Goal: Task Accomplishment & Management: Manage account settings

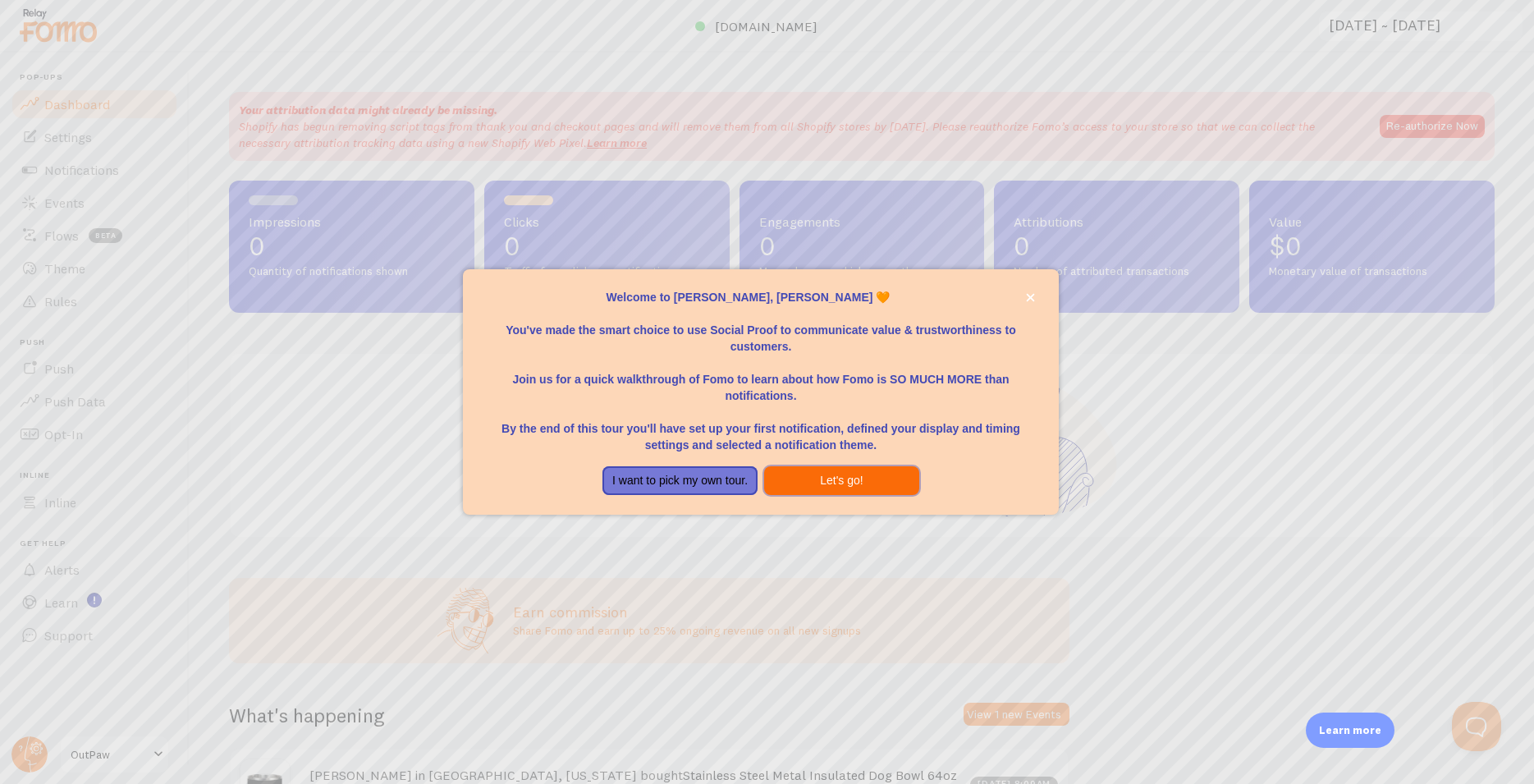
click at [862, 480] on button "Let's go!" at bounding box center [841, 481] width 155 height 30
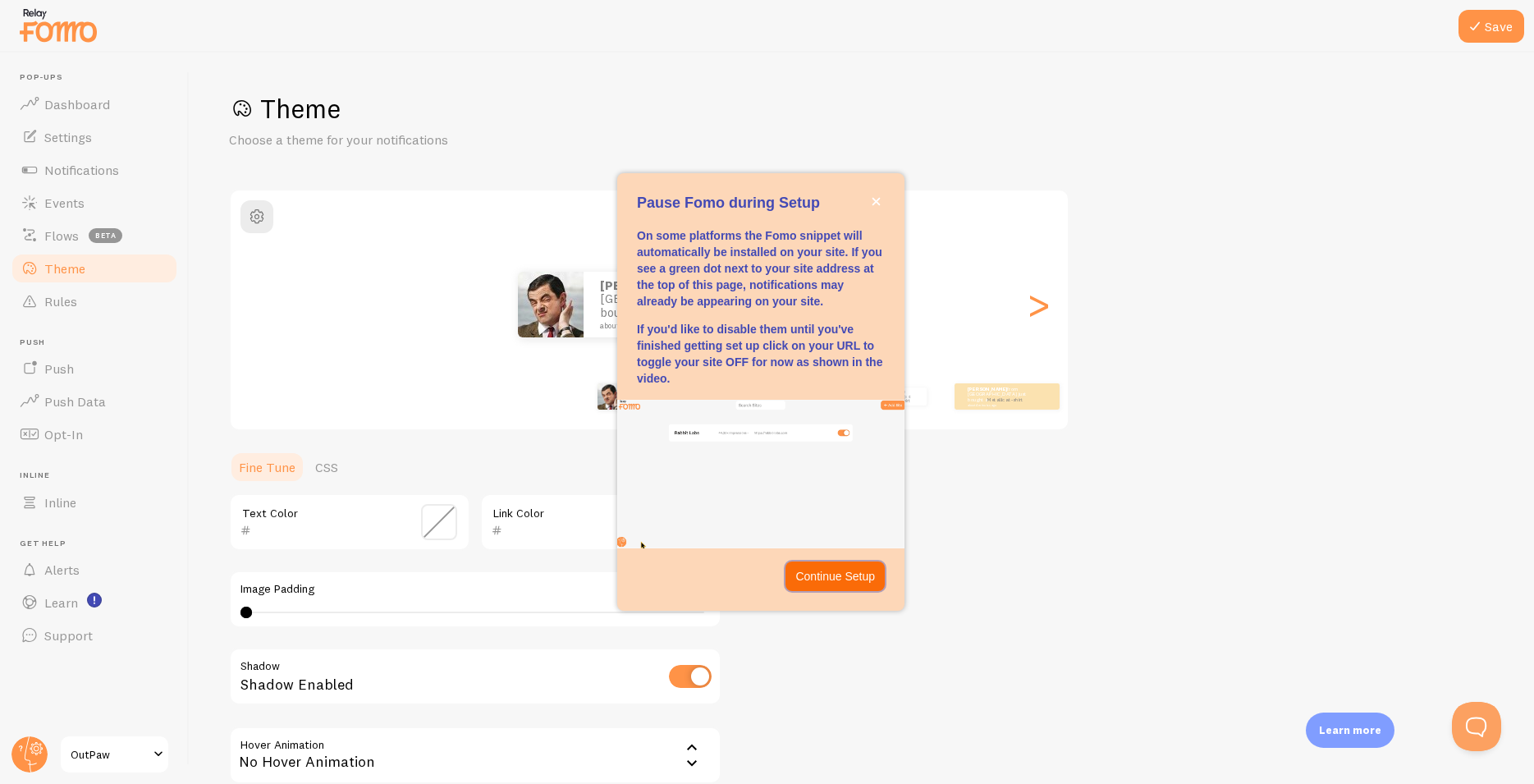
drag, startPoint x: 844, startPoint y: 576, endPoint x: 838, endPoint y: 582, distance: 8.5
click at [838, 582] on p "Continue Setup" at bounding box center [835, 576] width 79 height 17
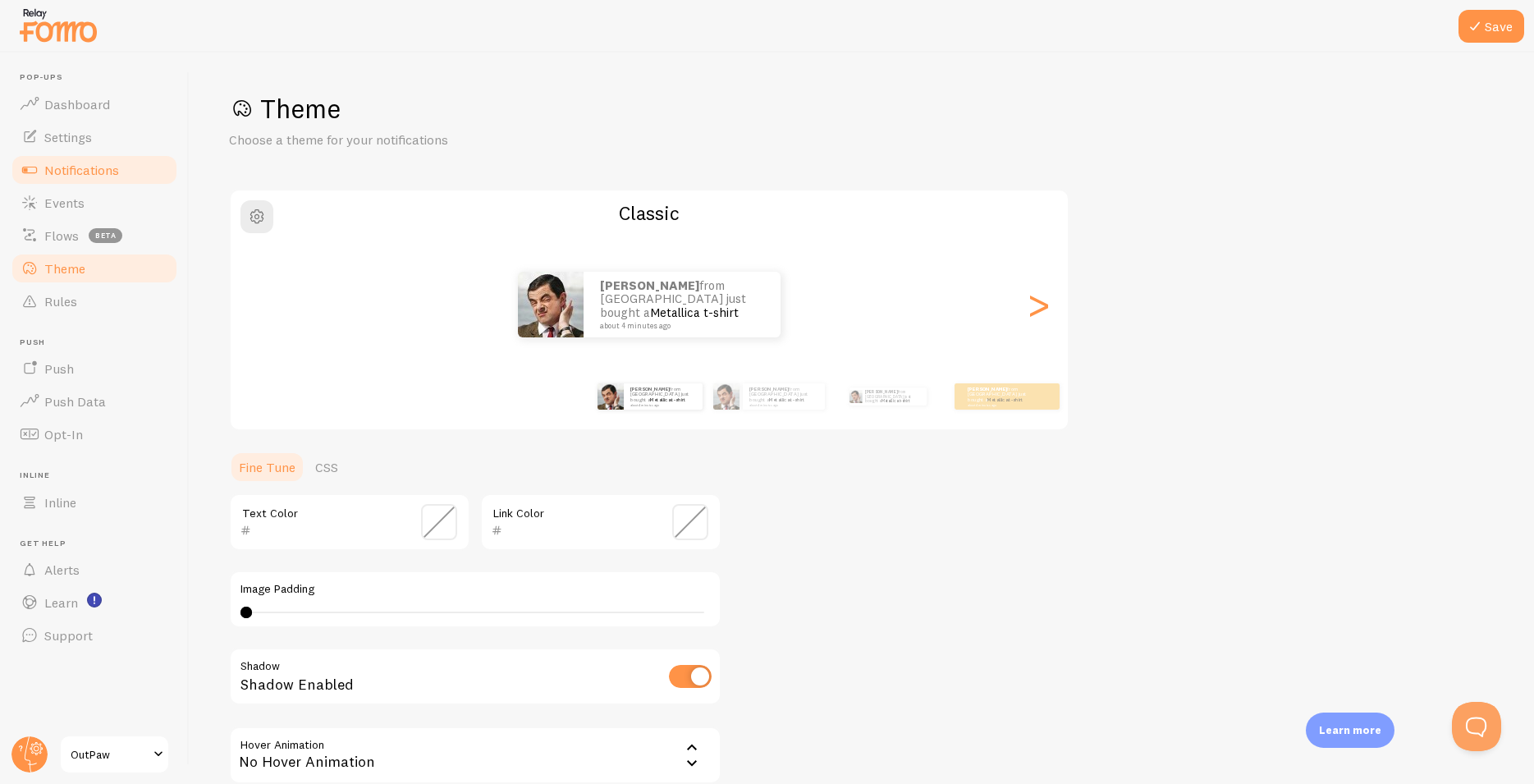
click at [86, 168] on span "Notifications" at bounding box center [81, 170] width 75 height 17
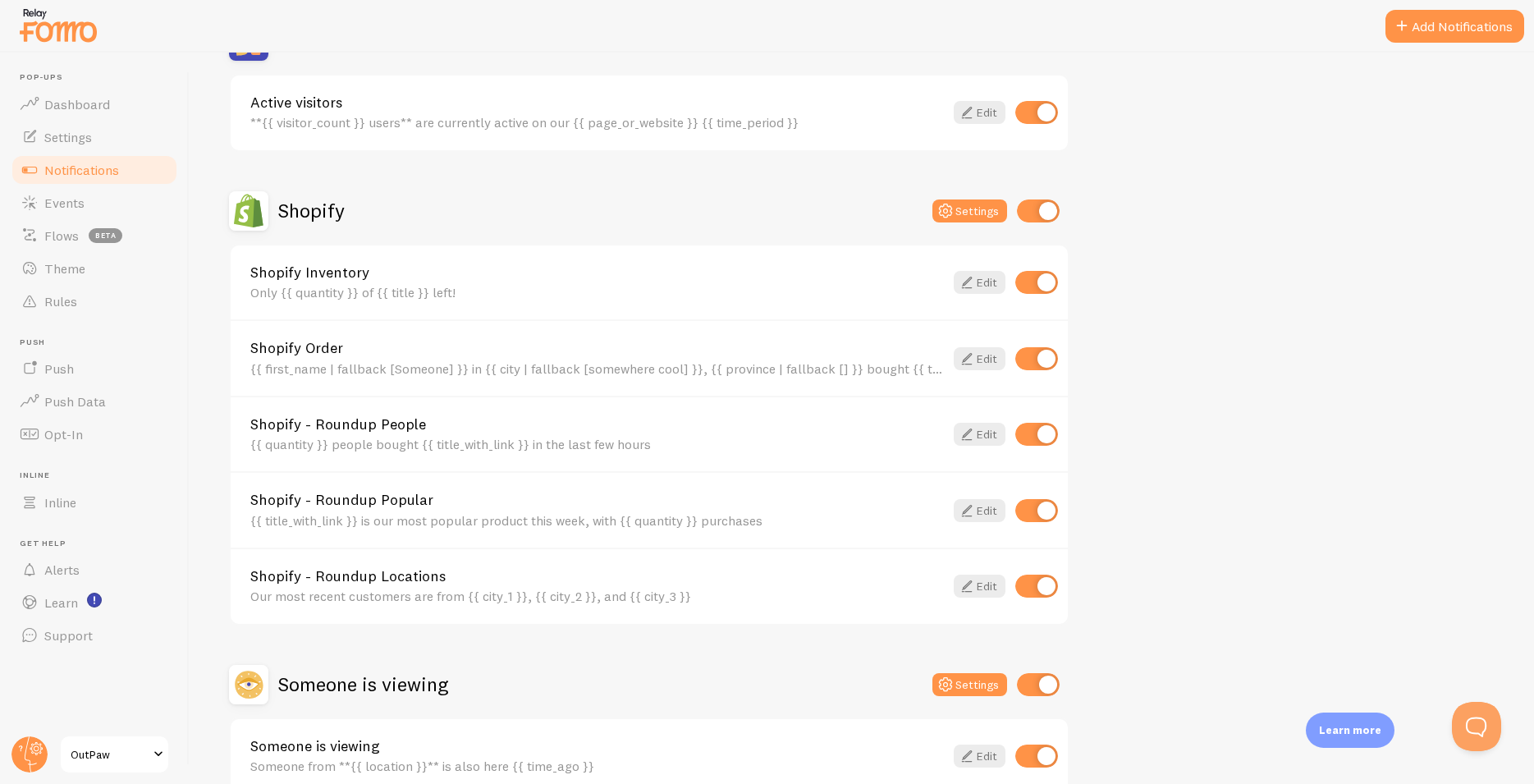
scroll to position [493, 0]
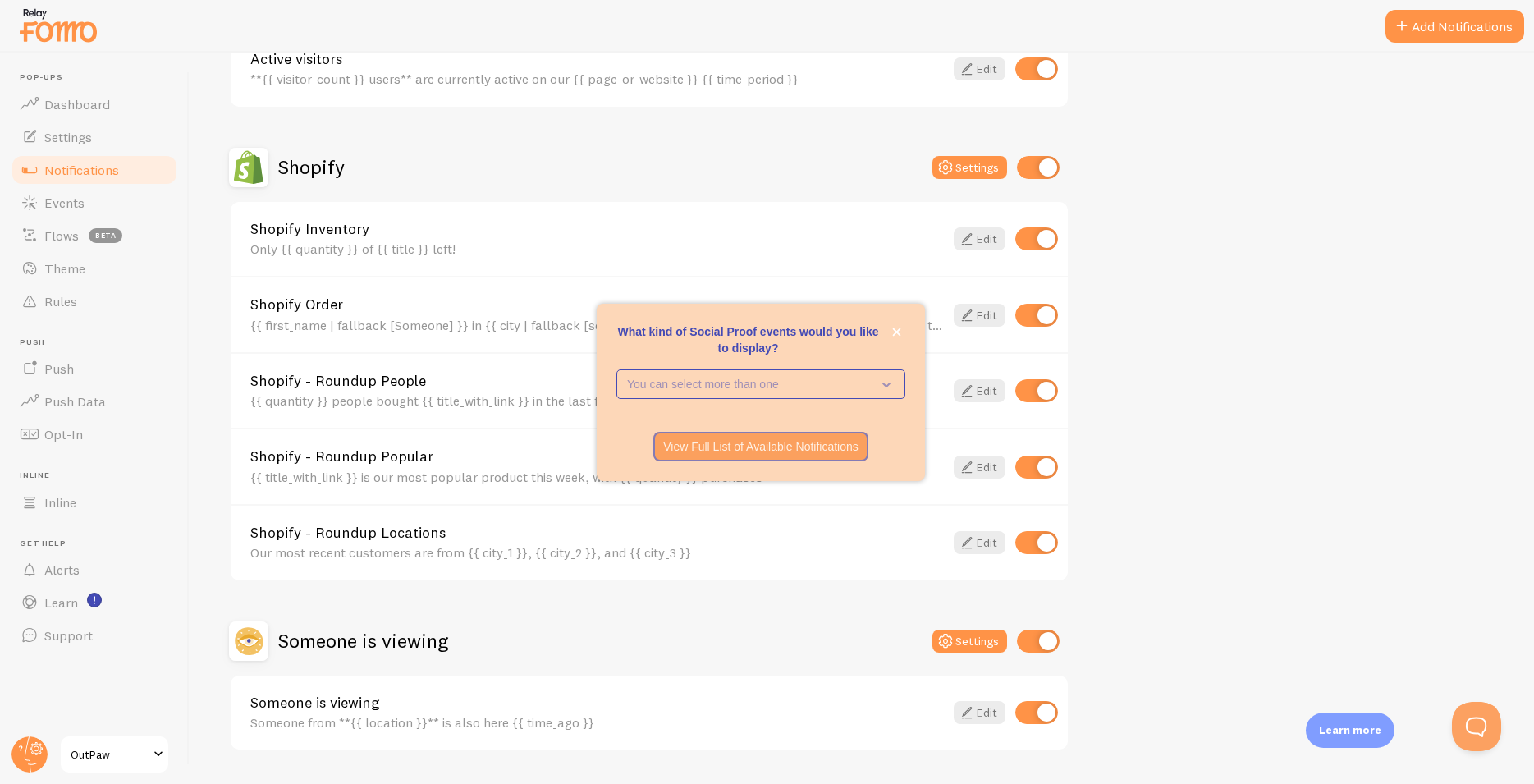
click at [788, 416] on div "What kind of Social Proof events would you like to display? You can select more…" at bounding box center [761, 392] width 328 height 177
click at [789, 383] on p "You can select more than one" at bounding box center [749, 385] width 244 height 17
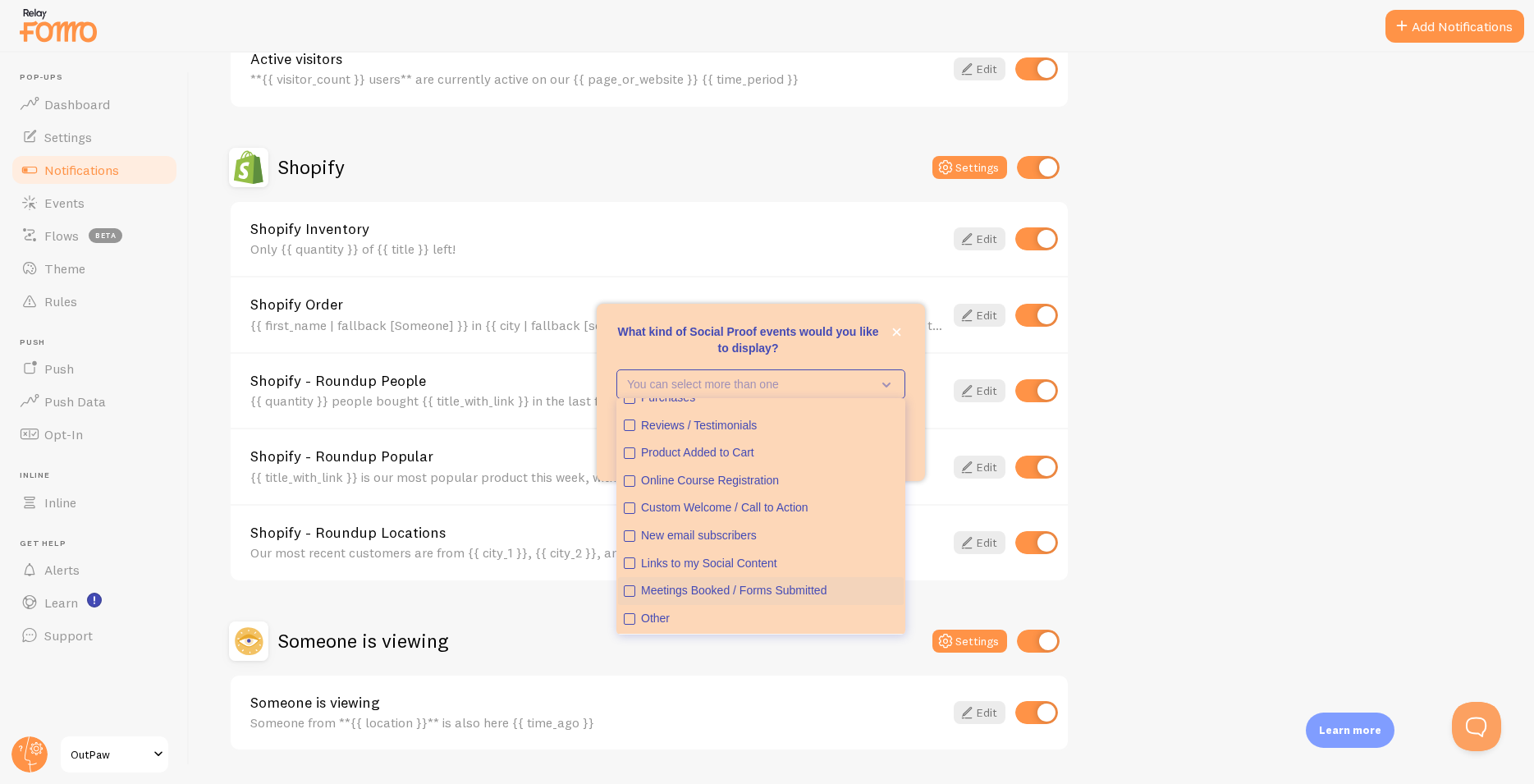
scroll to position [0, 0]
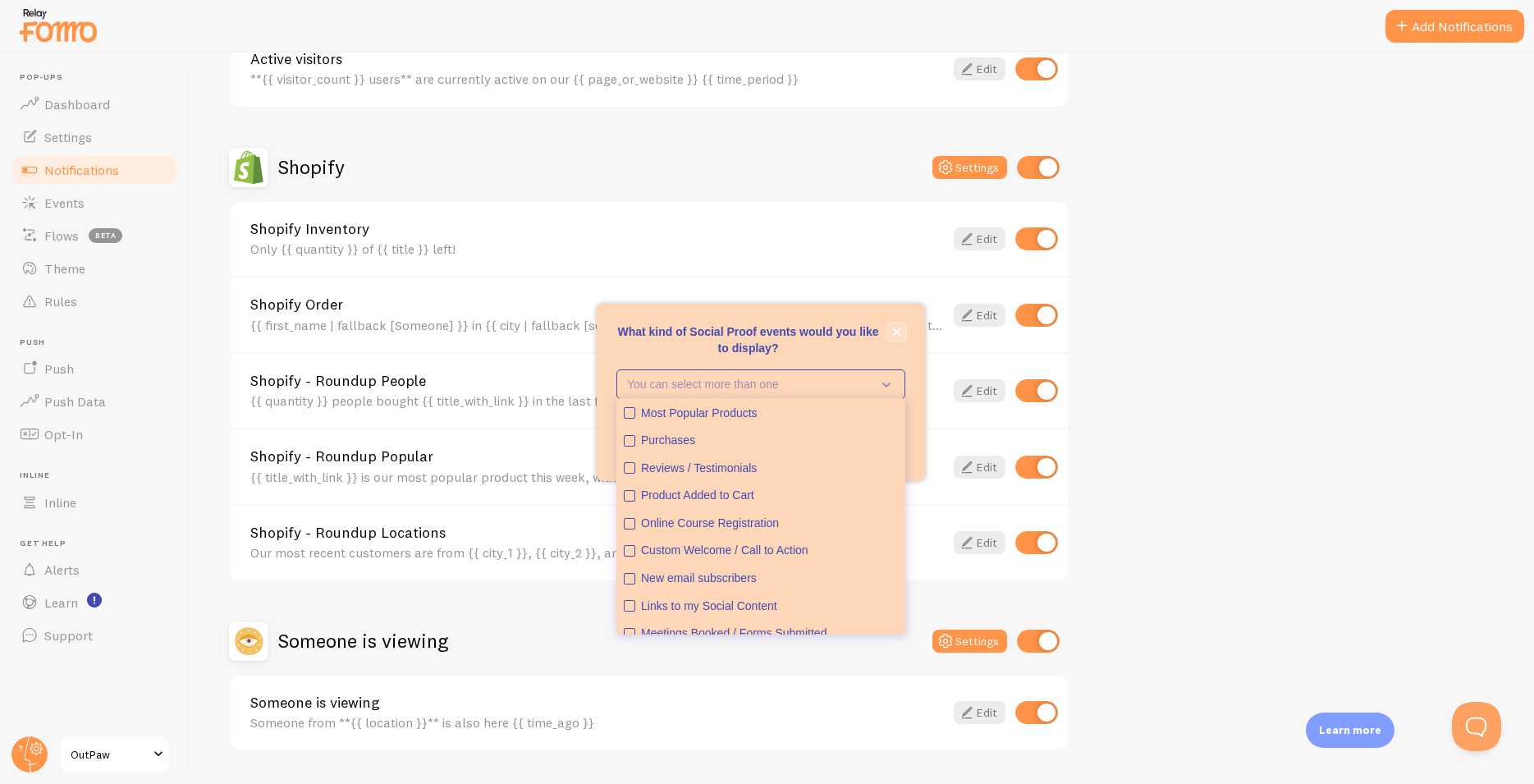
click at [893, 330] on icon "close," at bounding box center [897, 332] width 9 height 9
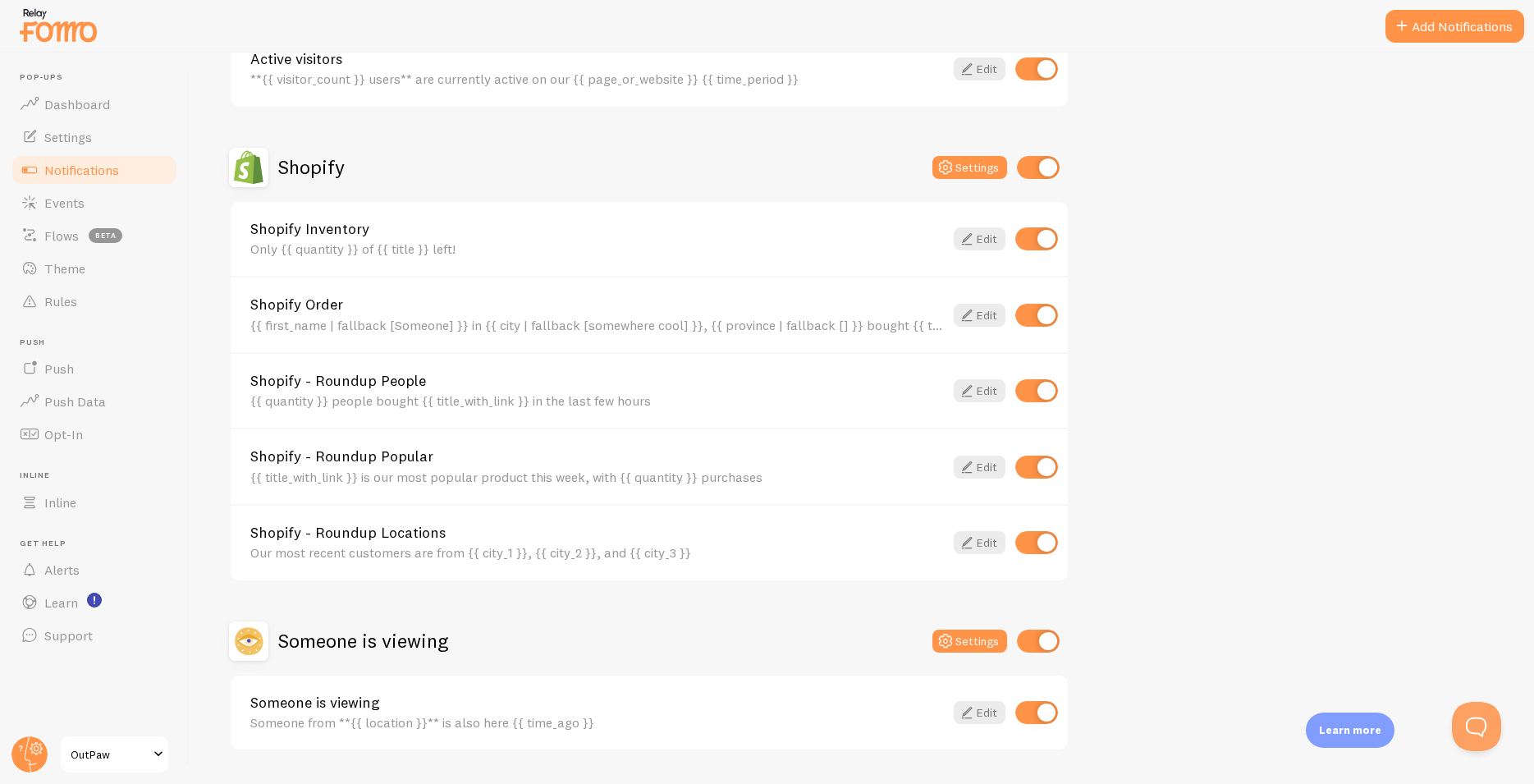
scroll to position [539, 0]
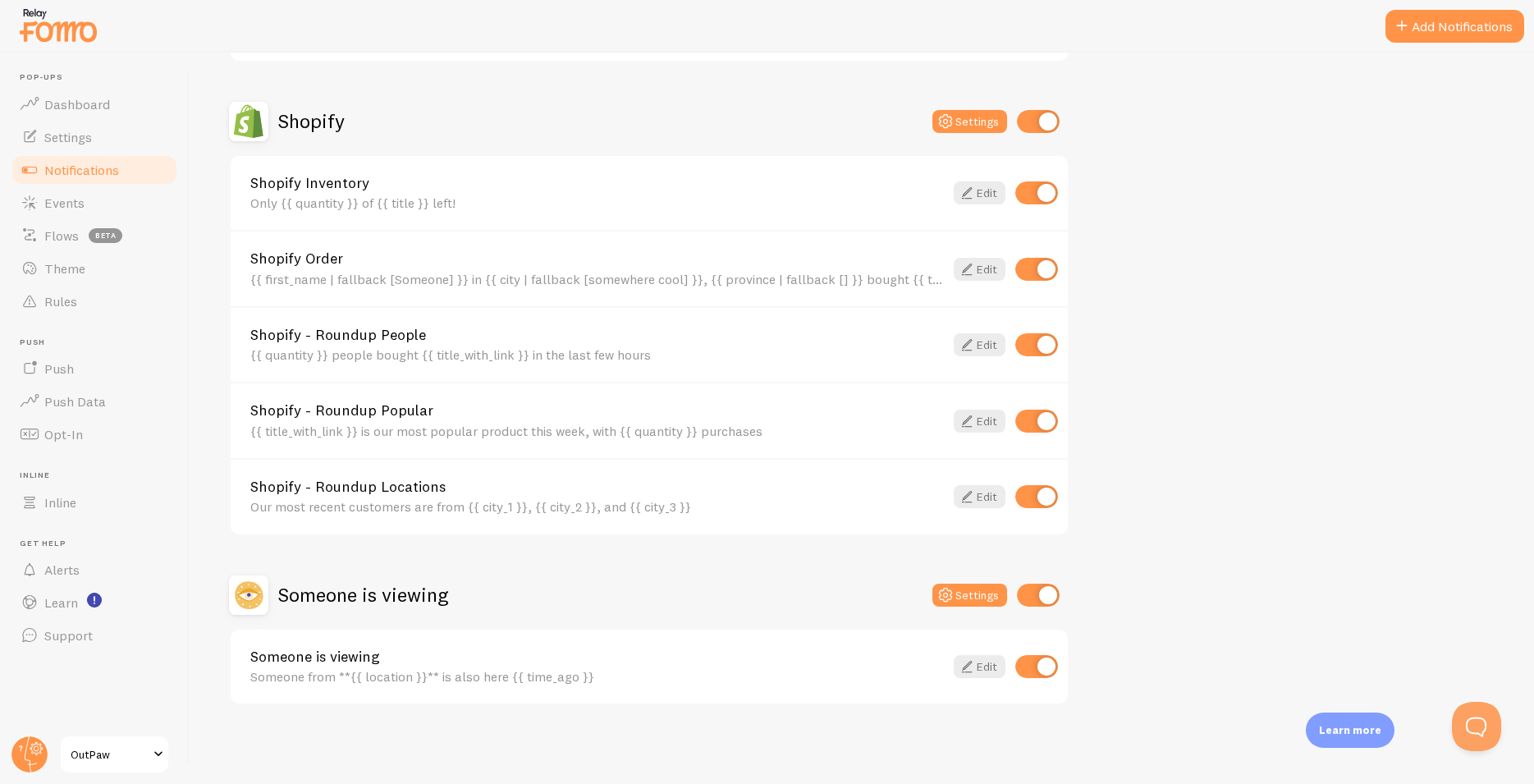
click at [129, 752] on span "OutPaw" at bounding box center [110, 754] width 78 height 19
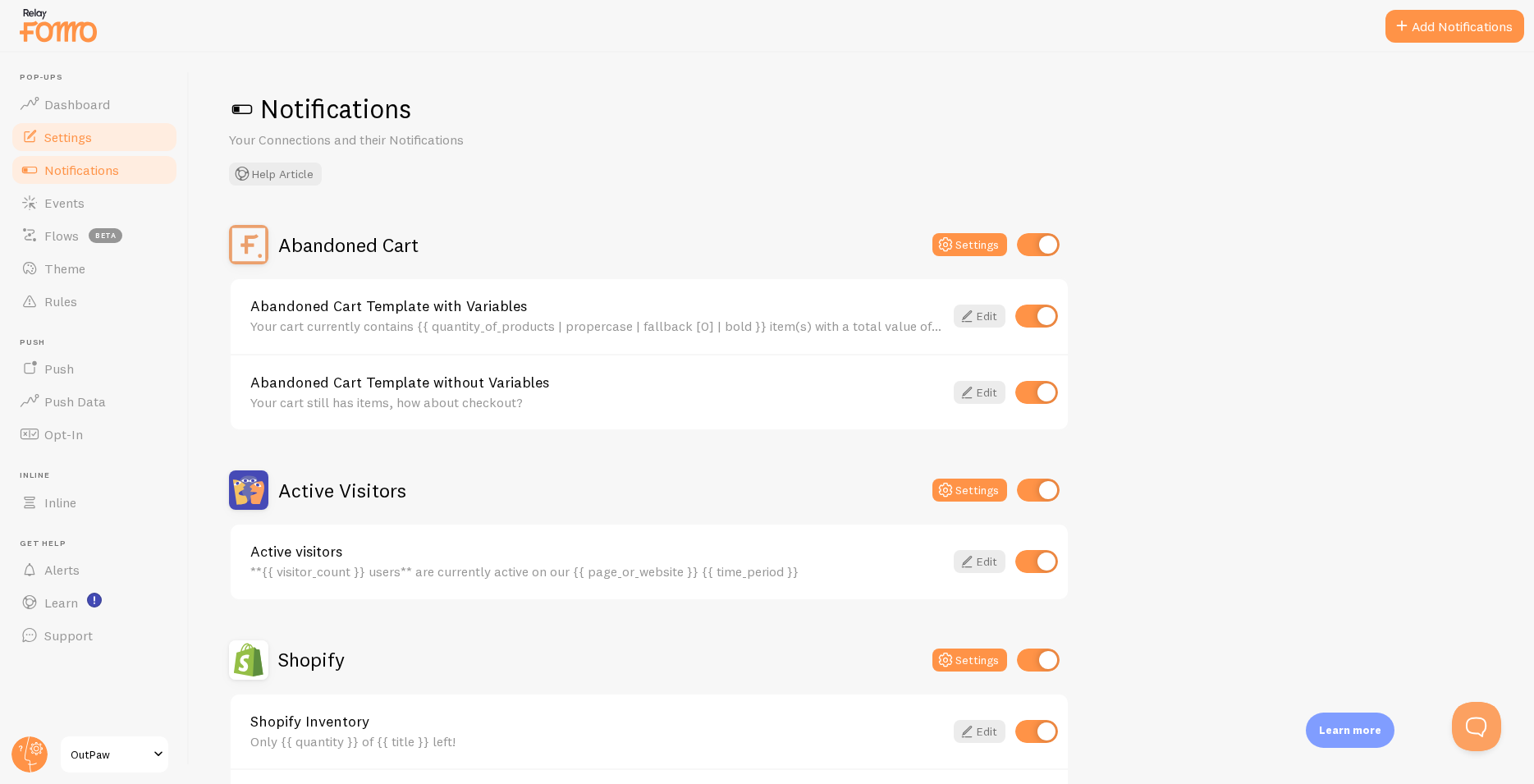
click at [80, 137] on span "Settings" at bounding box center [68, 137] width 48 height 17
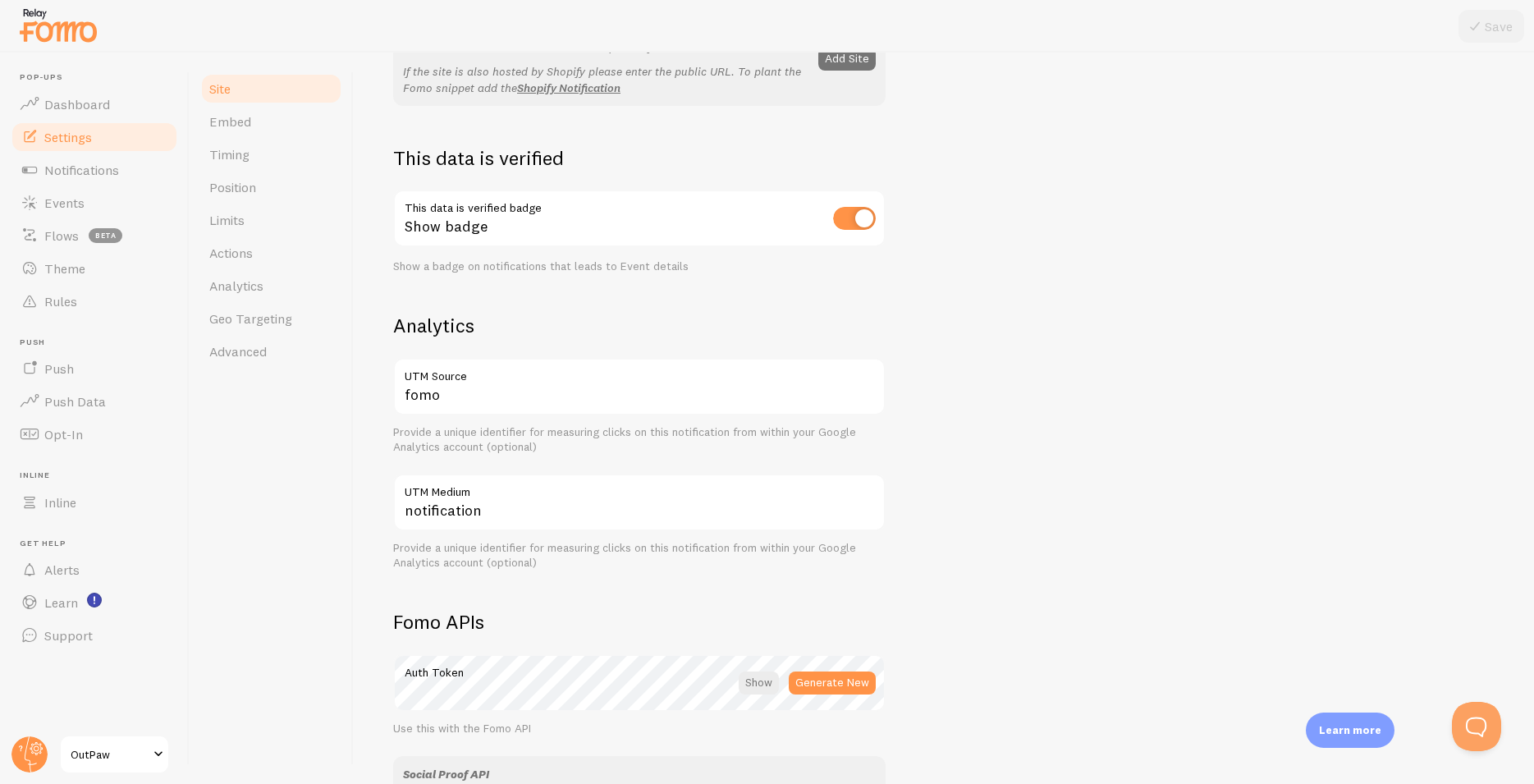
scroll to position [766, 0]
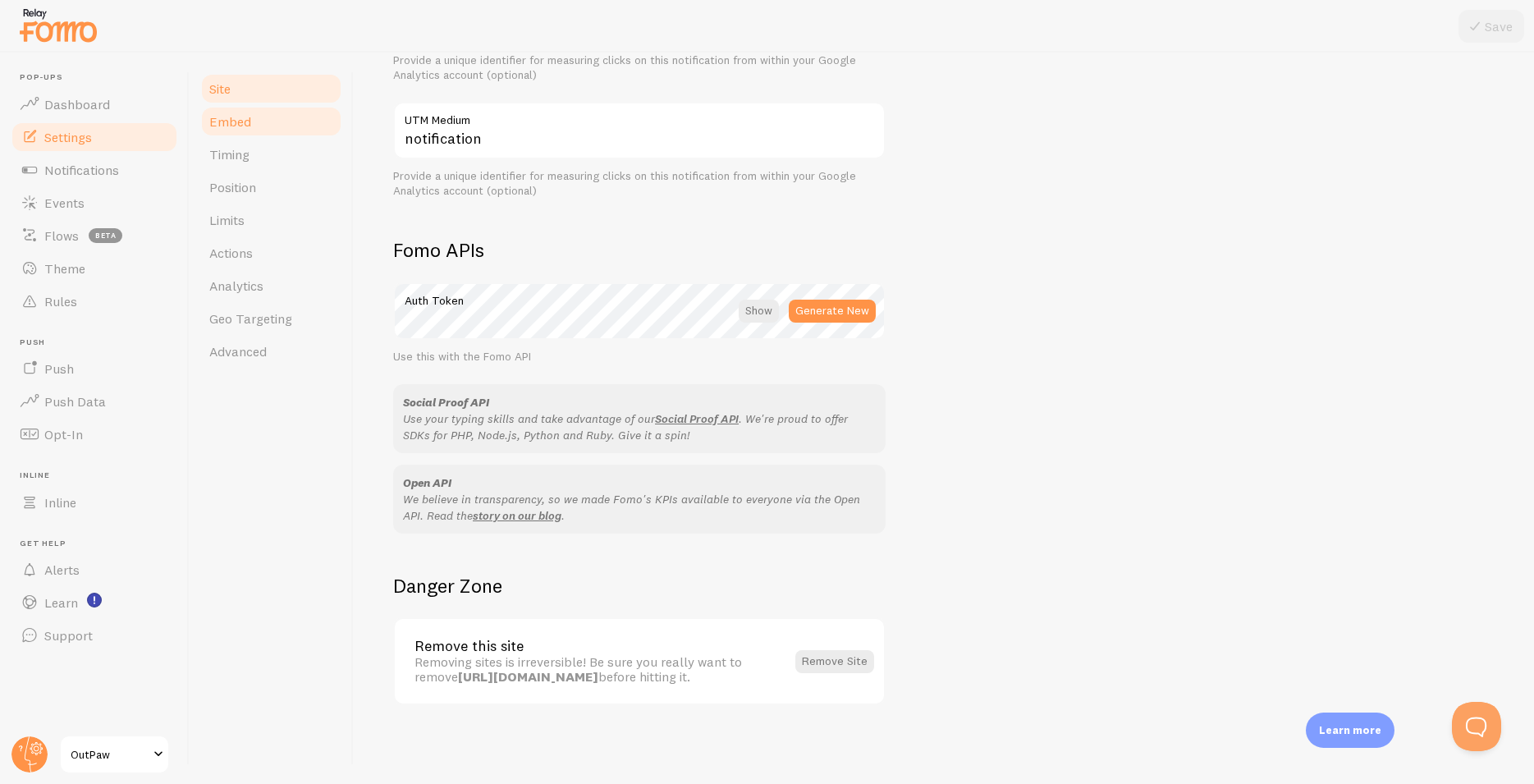
click at [234, 120] on span "Embed" at bounding box center [230, 122] width 42 height 17
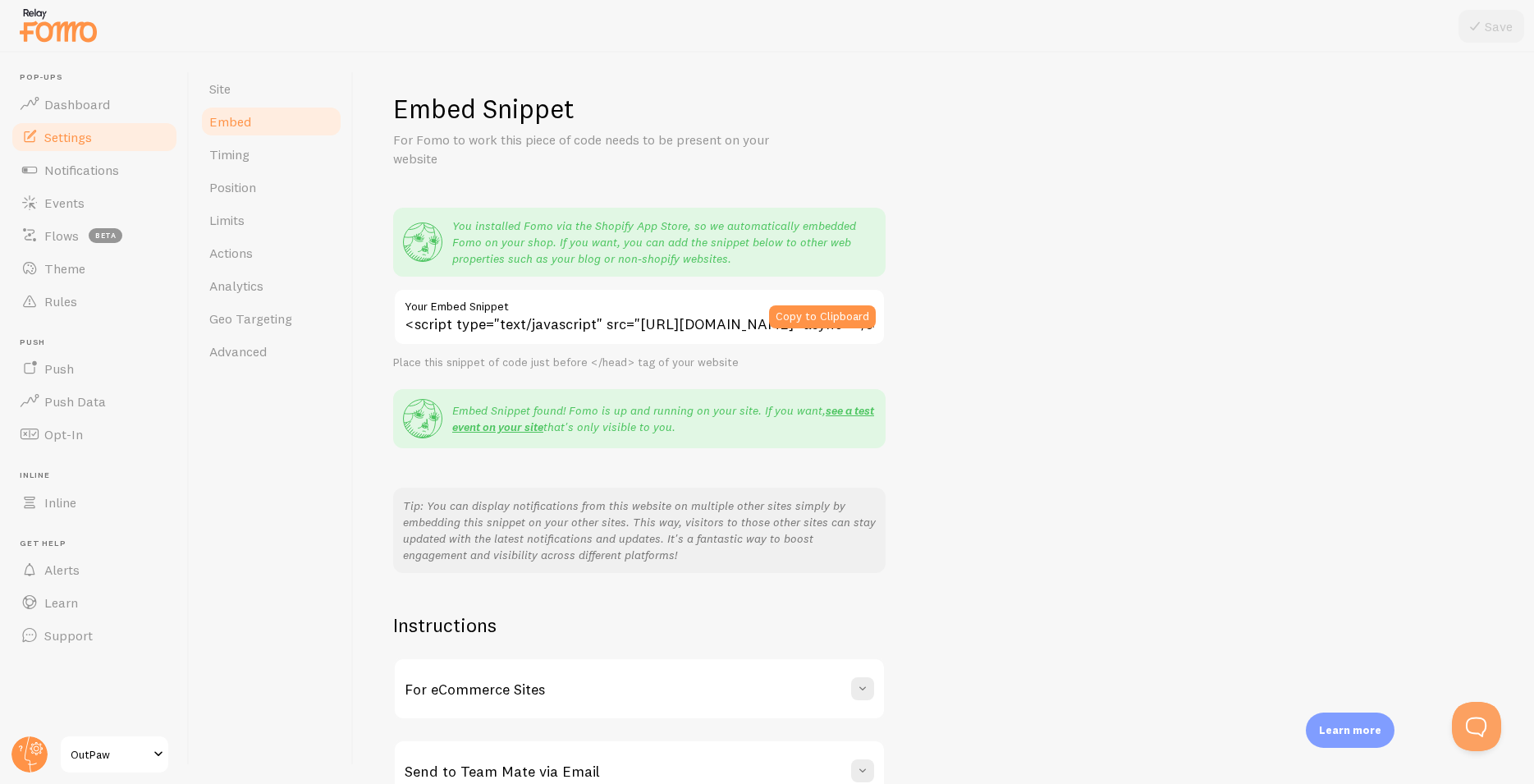
click at [1136, 187] on div "Embed Snippet For Fomo to work this piece of code needs to be present on your w…" at bounding box center [944, 447] width 1101 height 710
click at [232, 350] on span "Advanced" at bounding box center [238, 351] width 57 height 17
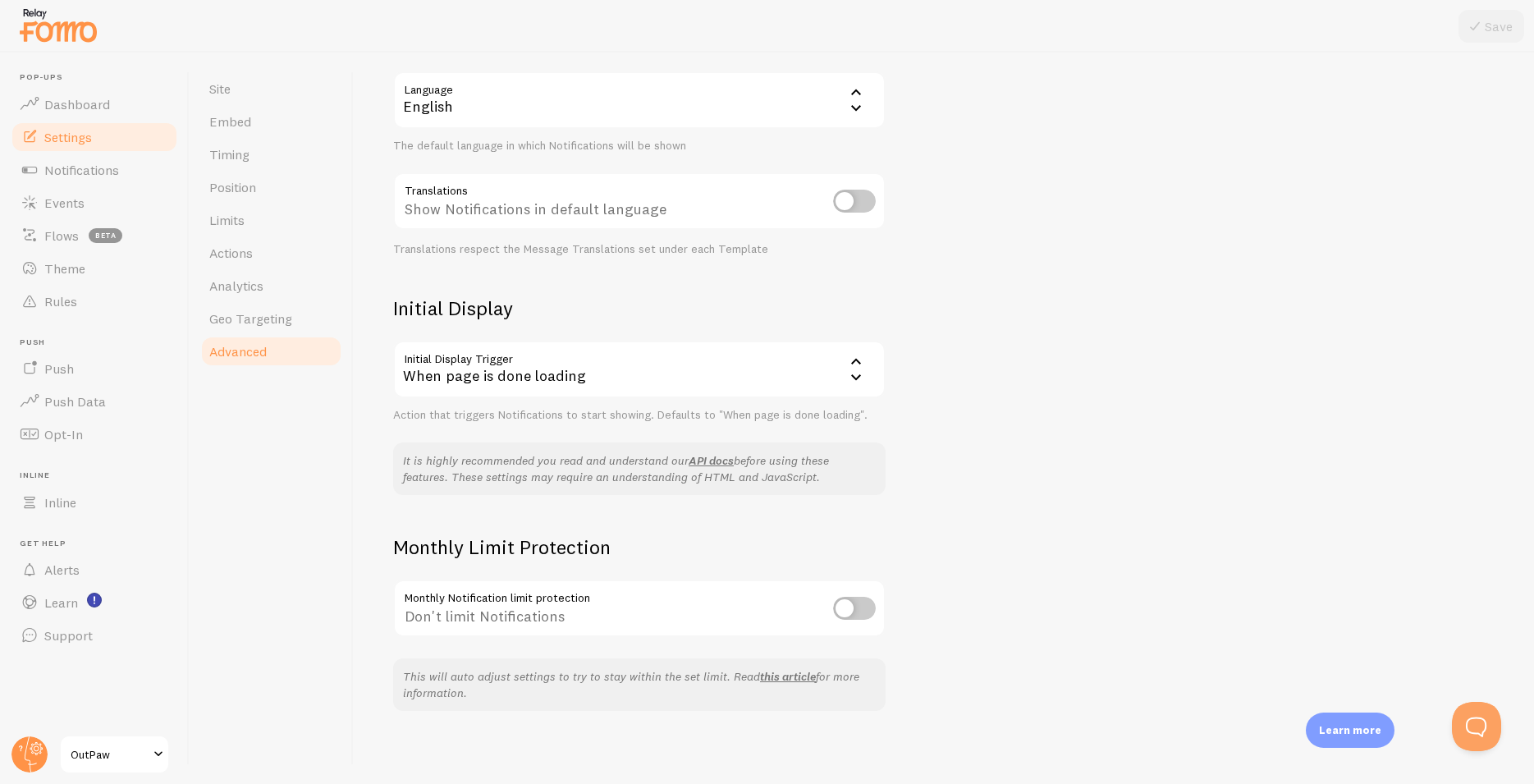
scroll to position [168, 0]
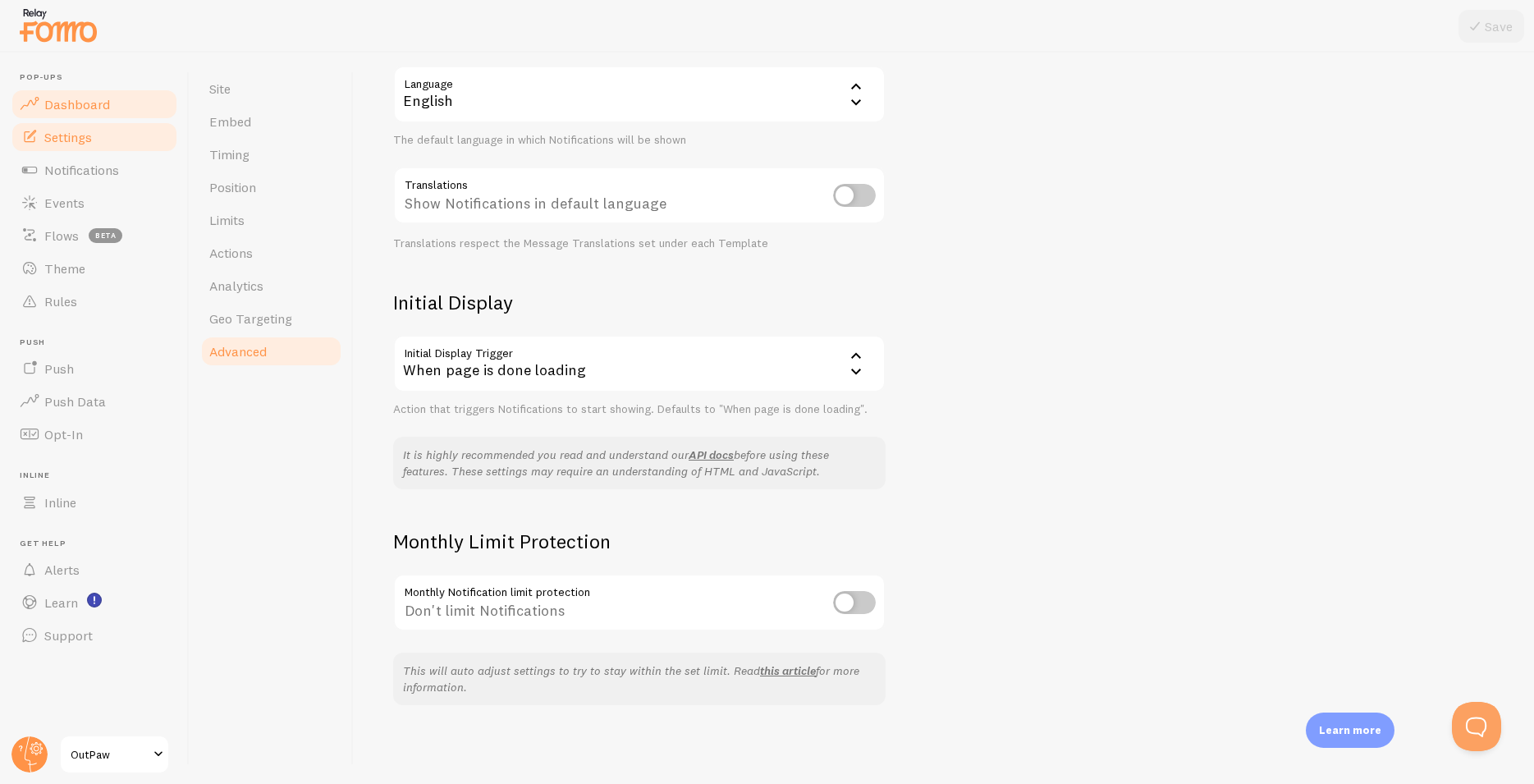
click at [75, 107] on span "Dashboard" at bounding box center [77, 104] width 65 height 17
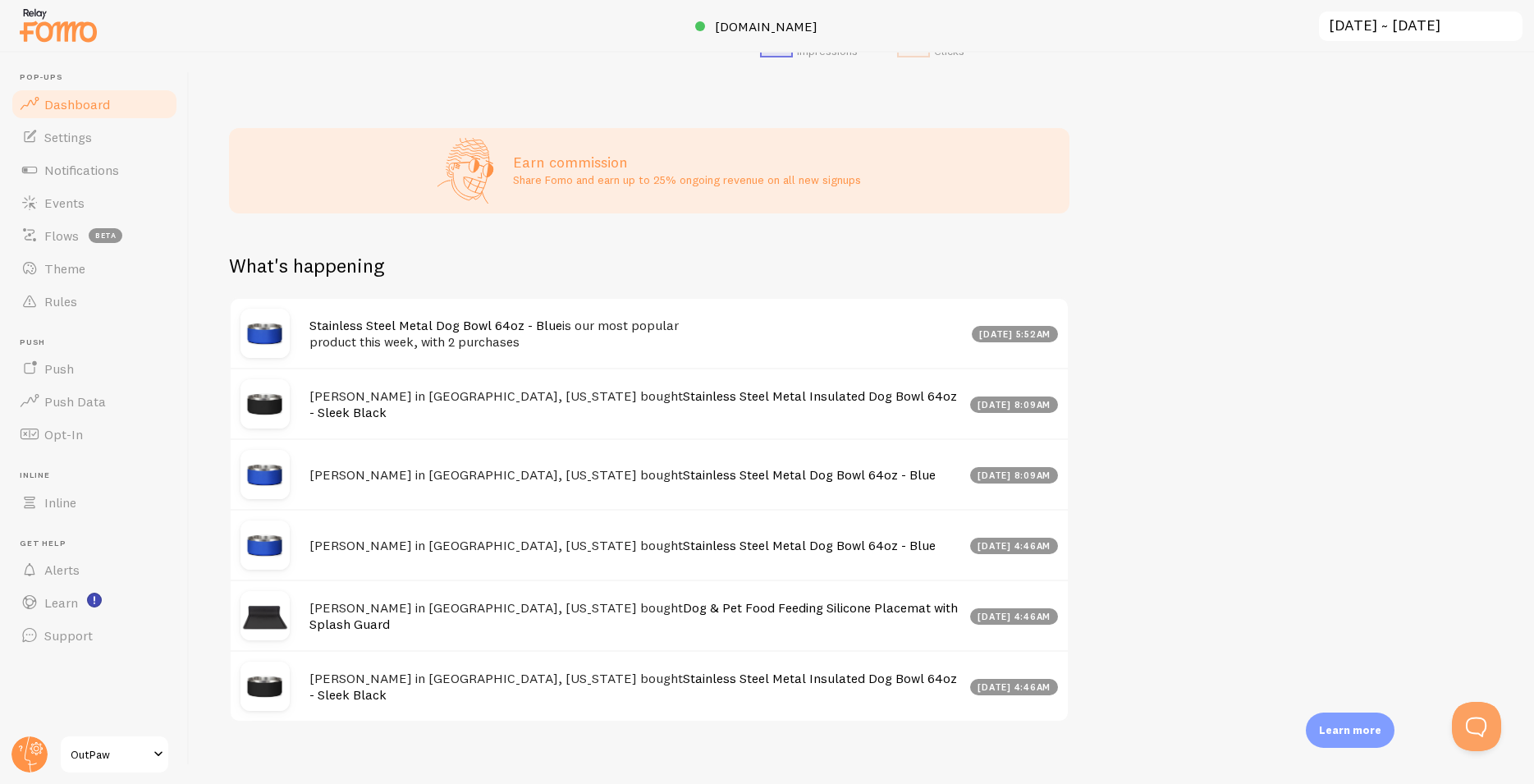
scroll to position [644, 0]
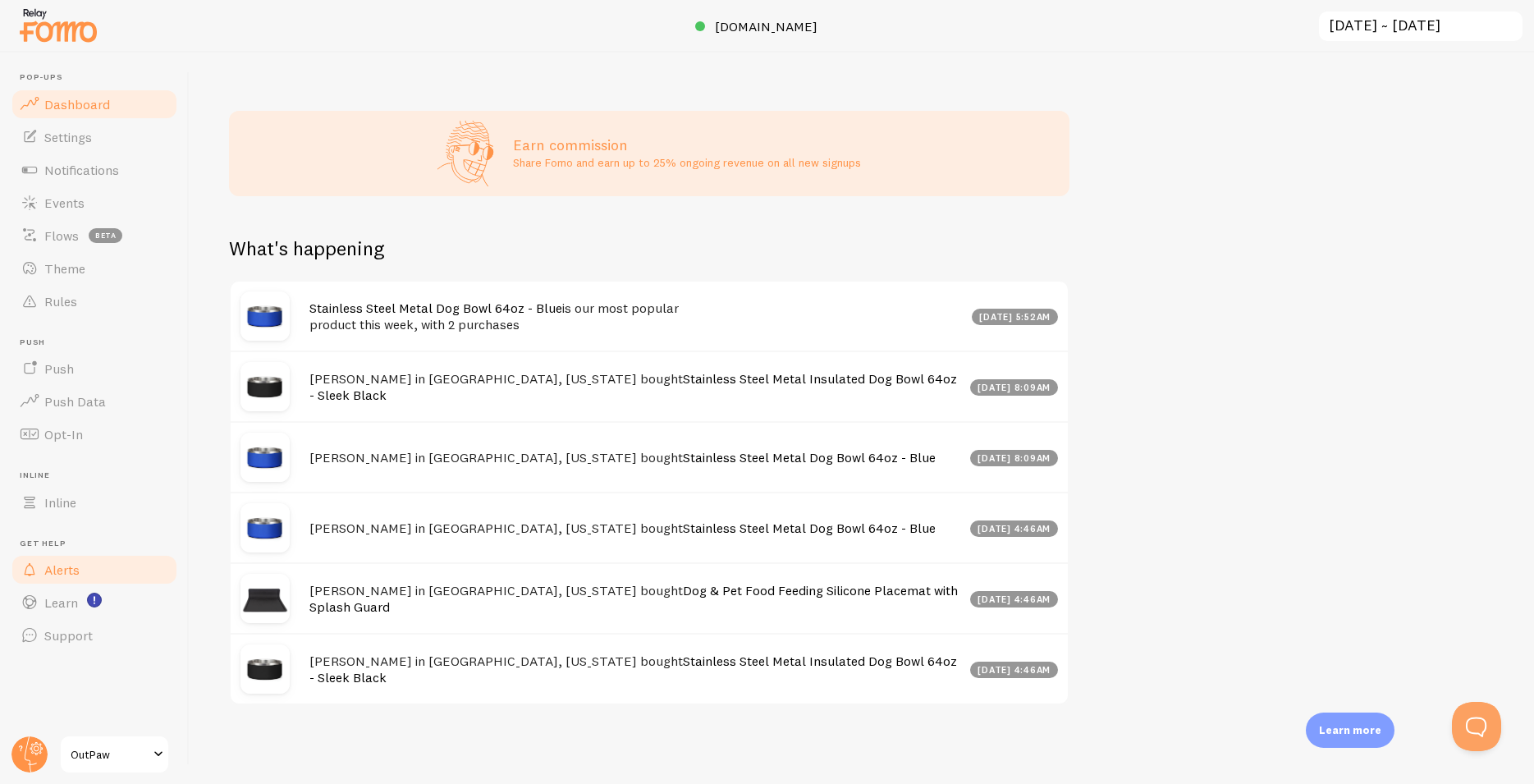
click at [82, 573] on link "Alerts" at bounding box center [94, 570] width 169 height 33
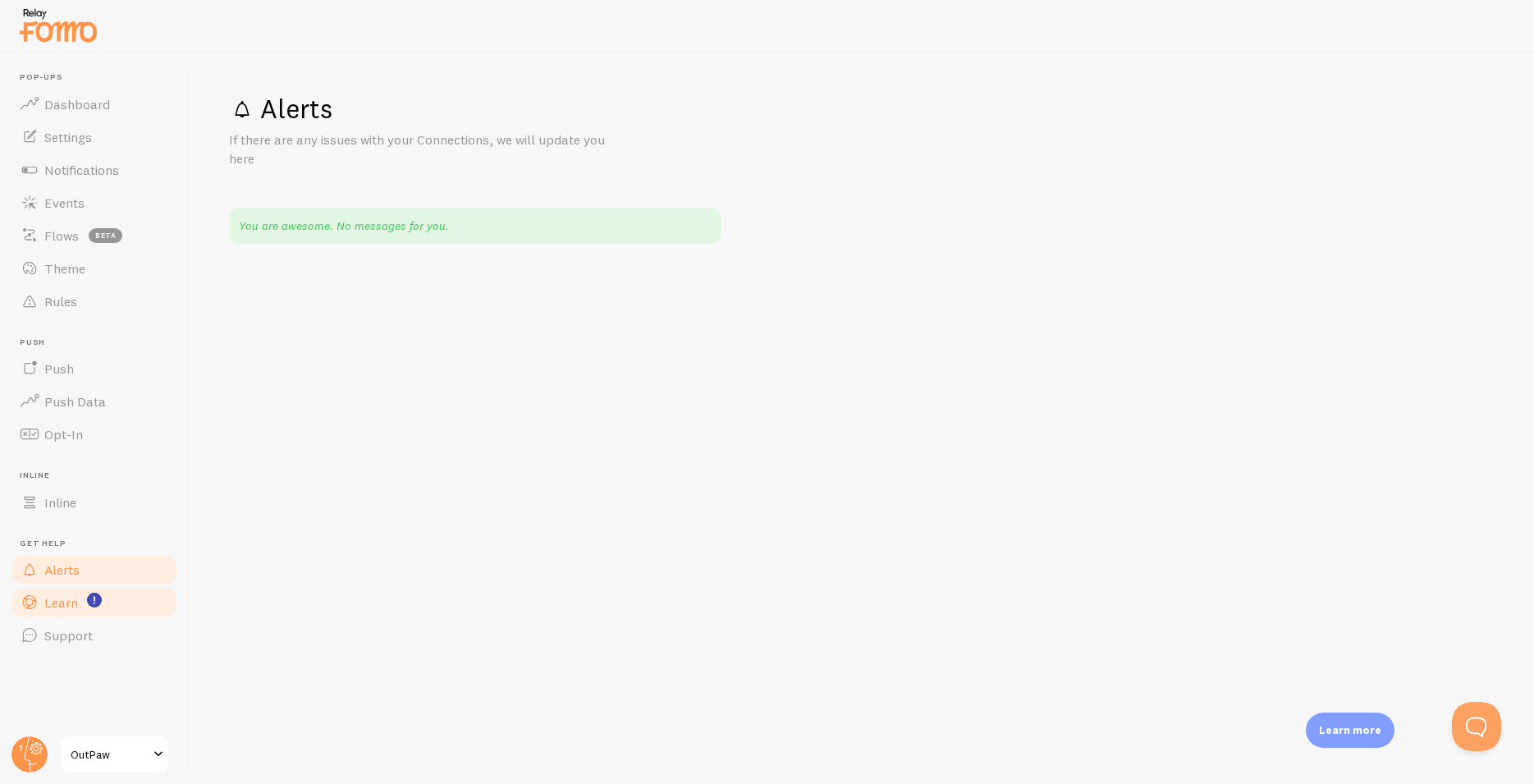
click at [65, 604] on span "Learn" at bounding box center [61, 602] width 33 height 17
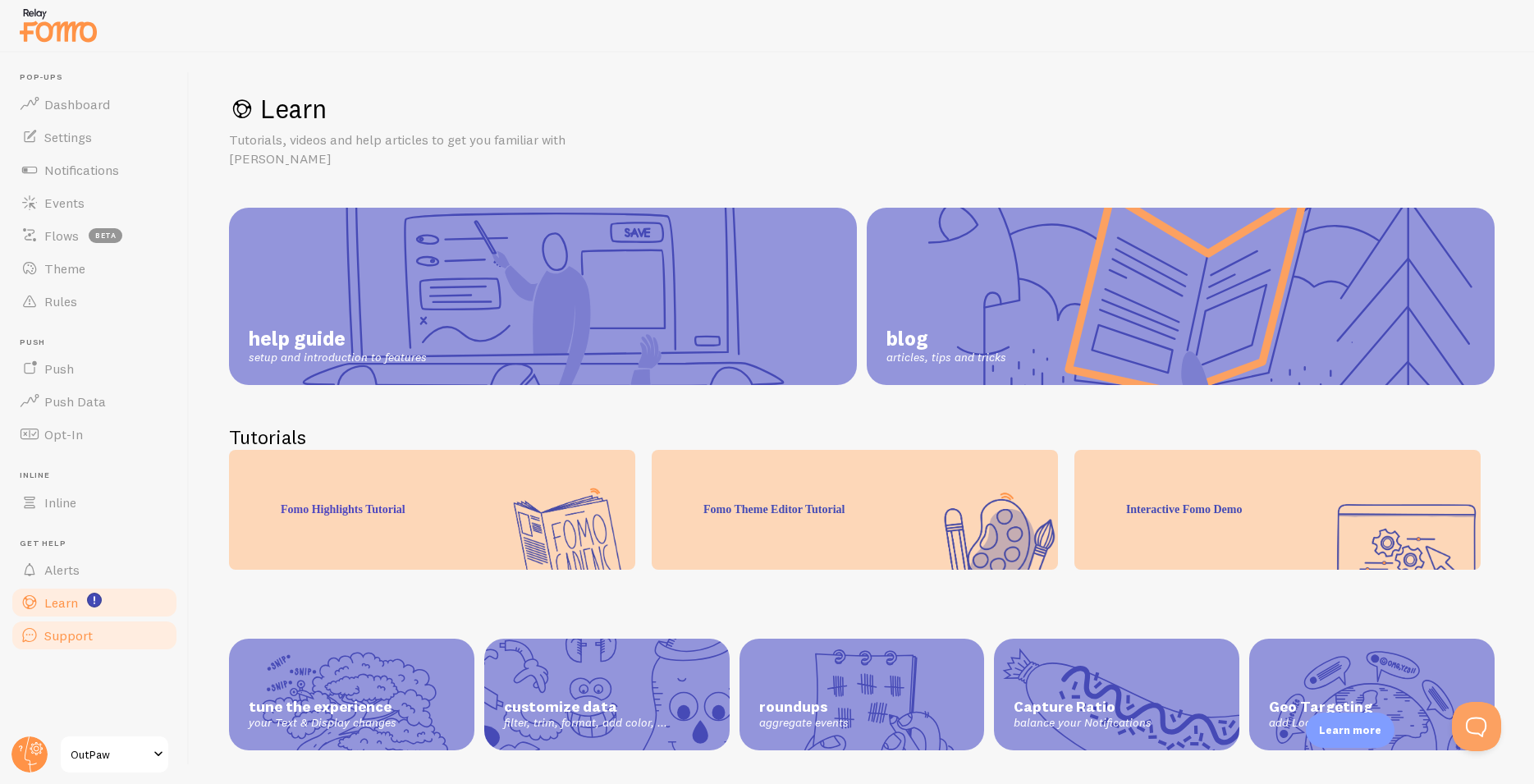
click at [69, 645] on link "Support" at bounding box center [94, 636] width 169 height 33
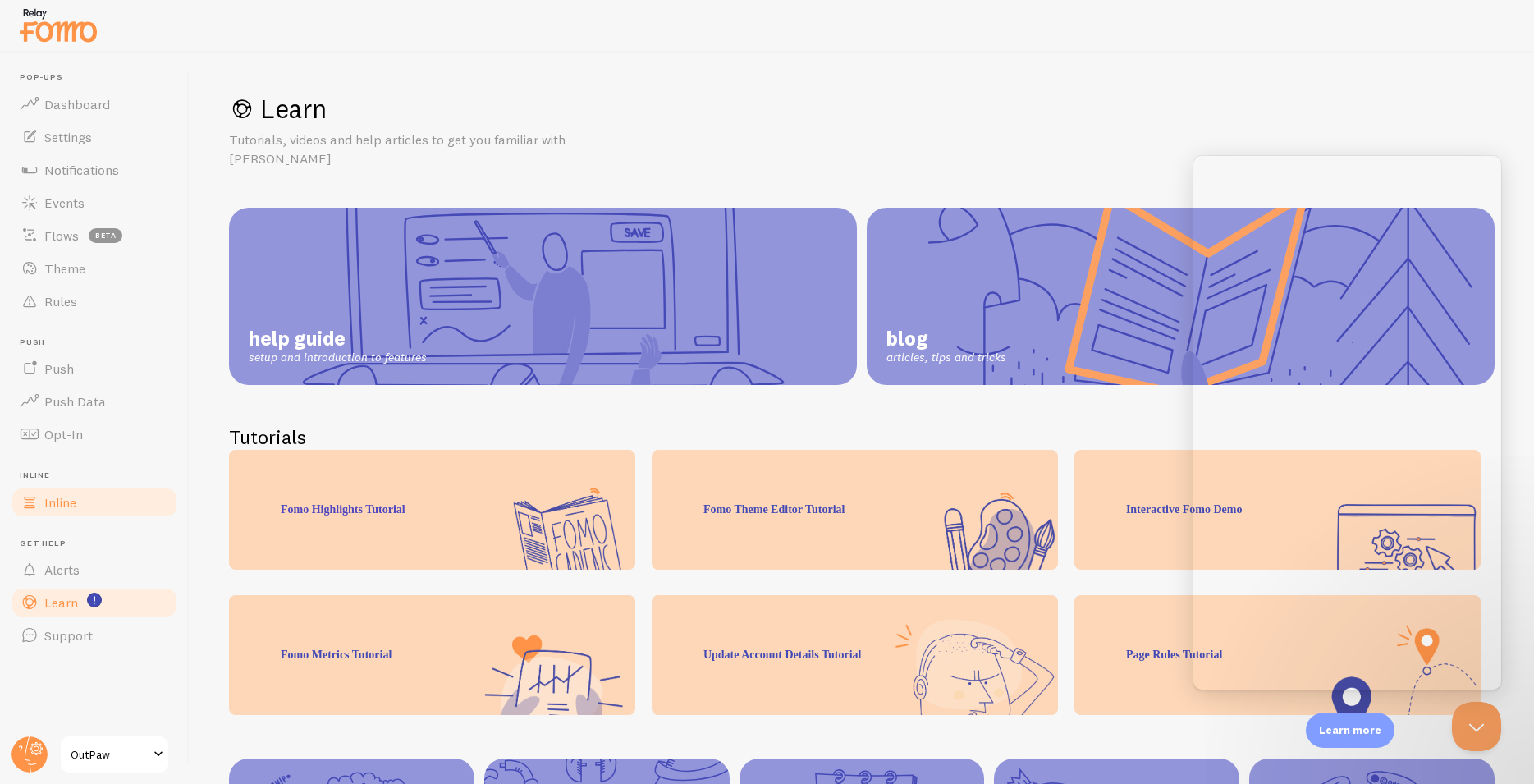
click at [75, 502] on span "Inline" at bounding box center [60, 503] width 32 height 17
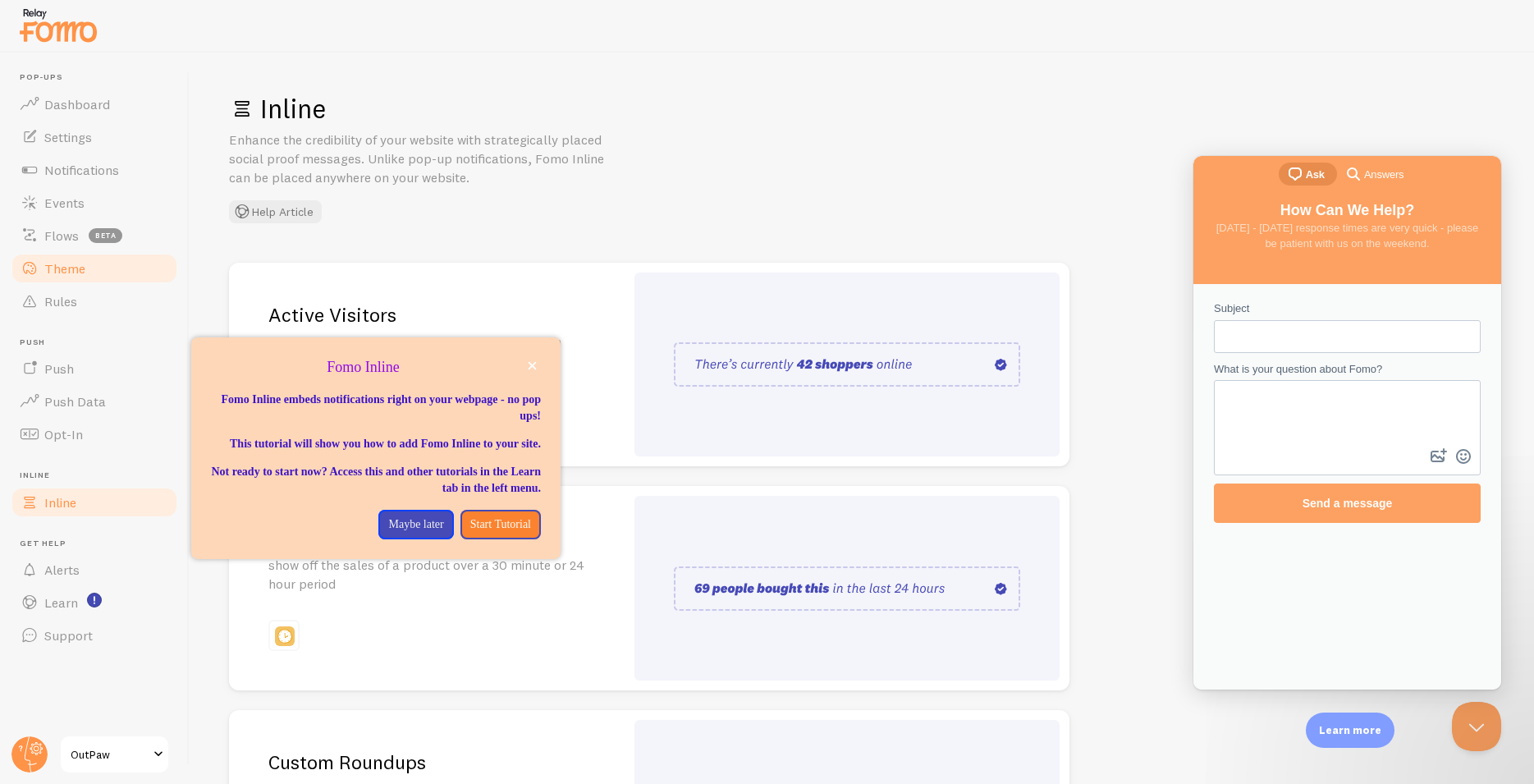
click at [88, 275] on link "Theme" at bounding box center [94, 268] width 169 height 33
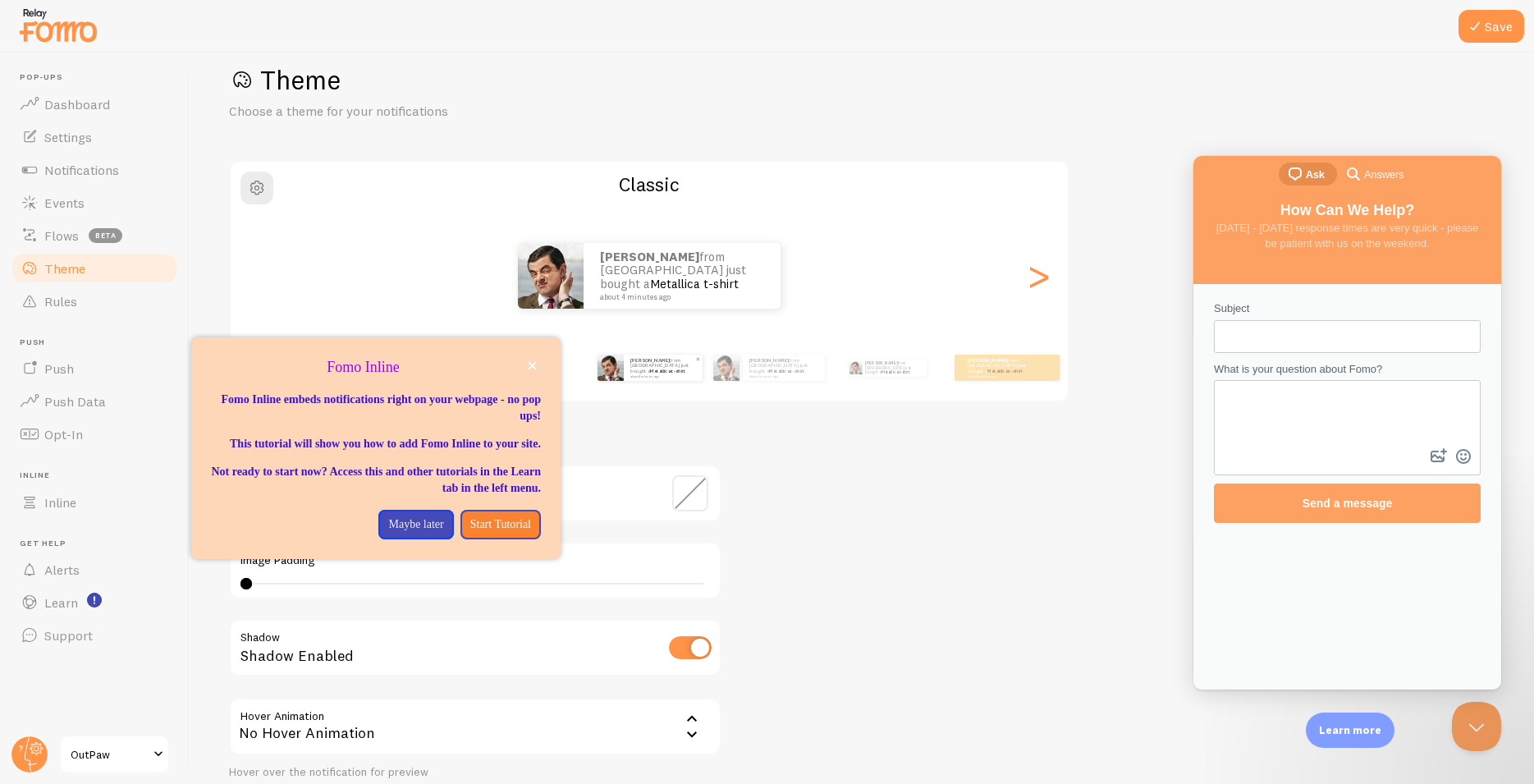
scroll to position [49, 0]
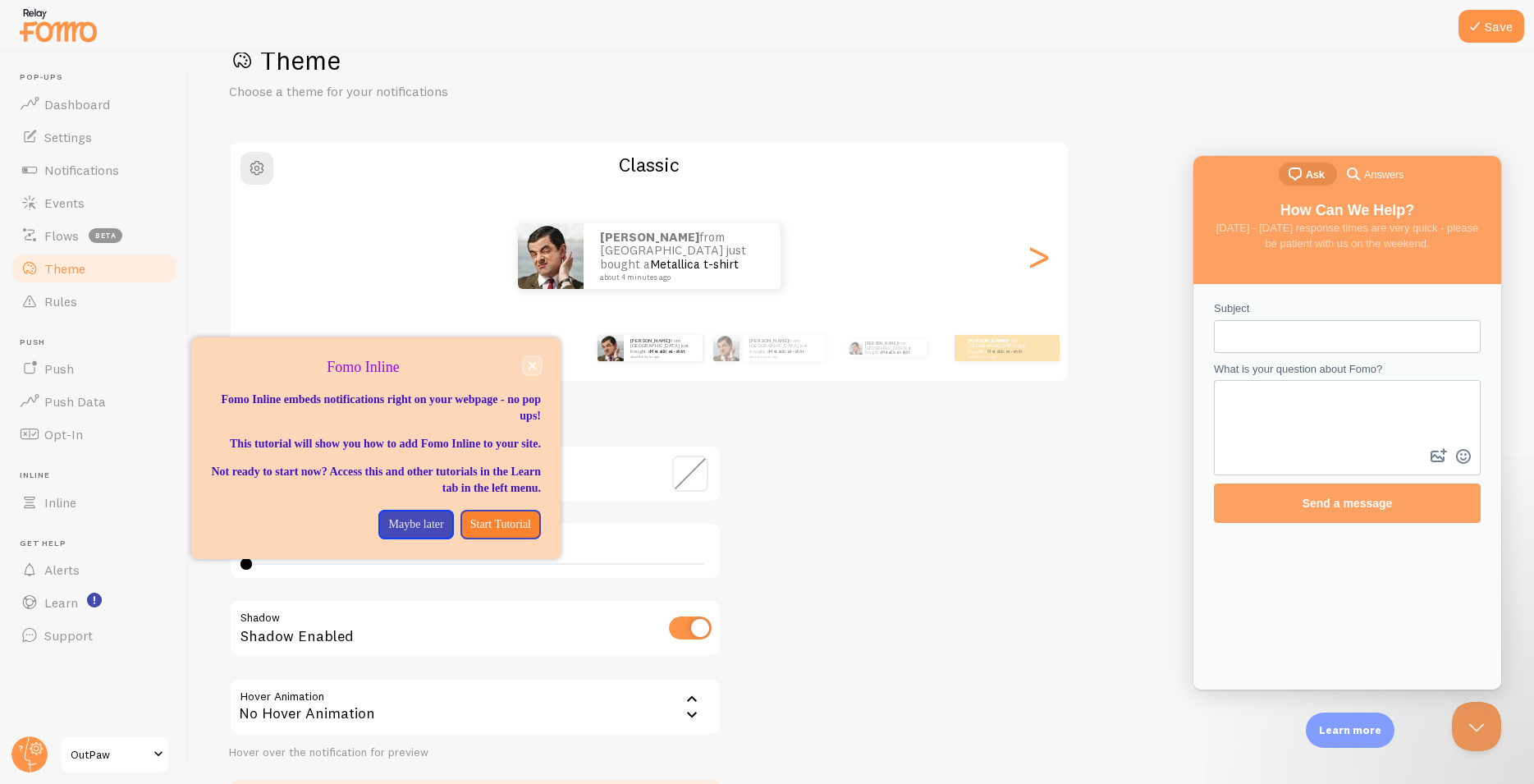
click at [526, 369] on button "close," at bounding box center [532, 365] width 18 height 18
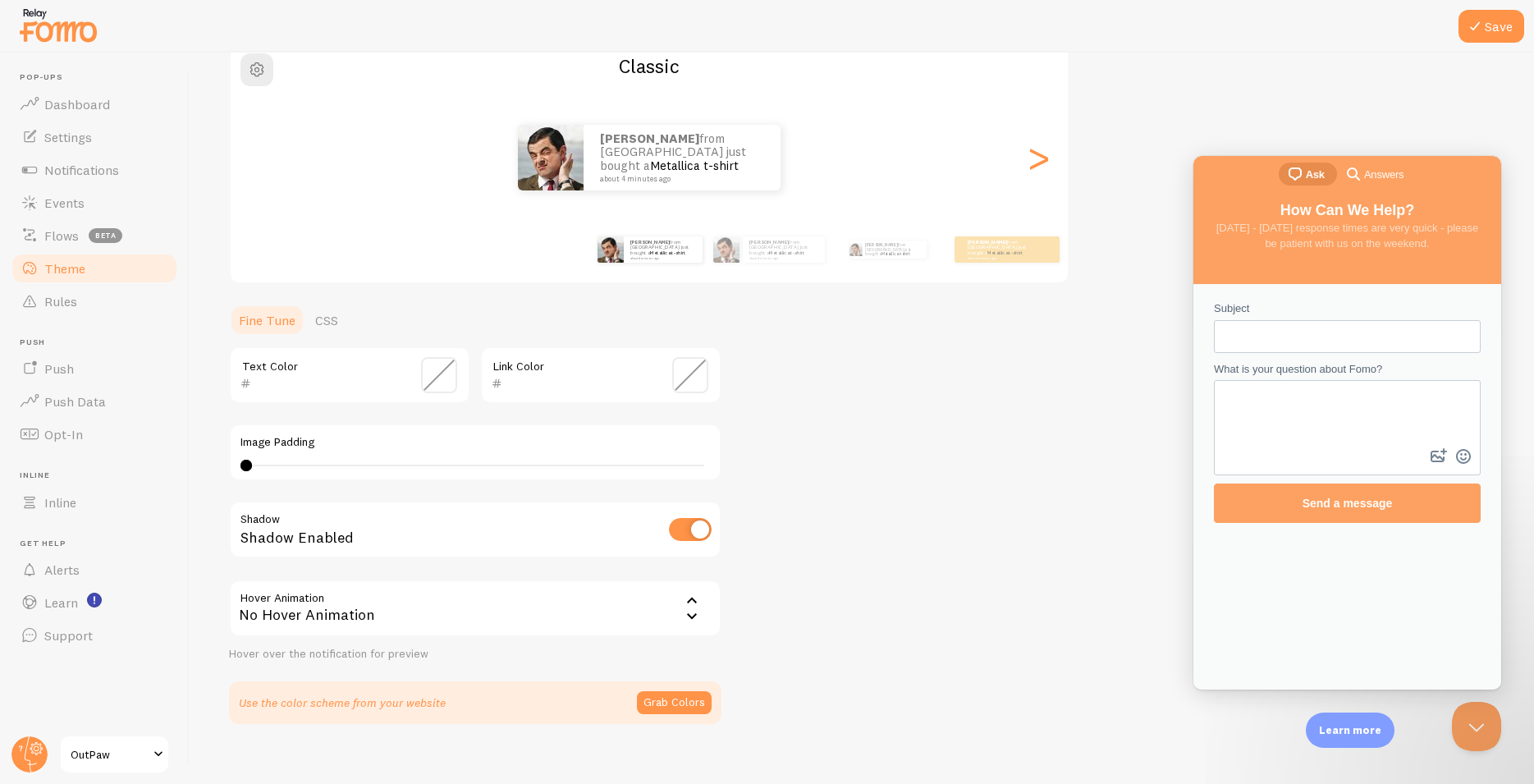
scroll to position [166, 0]
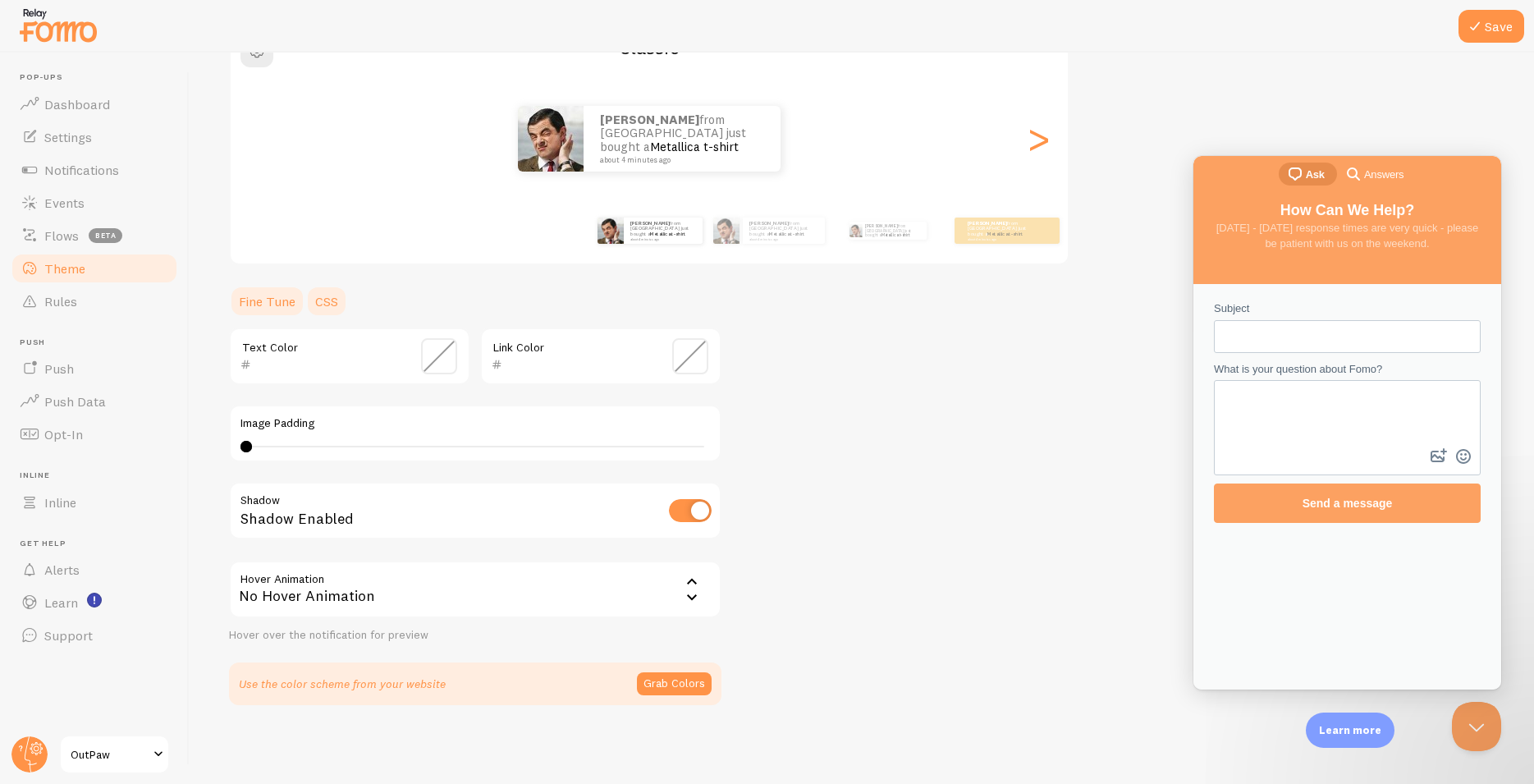
click at [331, 294] on link "CSS" at bounding box center [327, 302] width 42 height 33
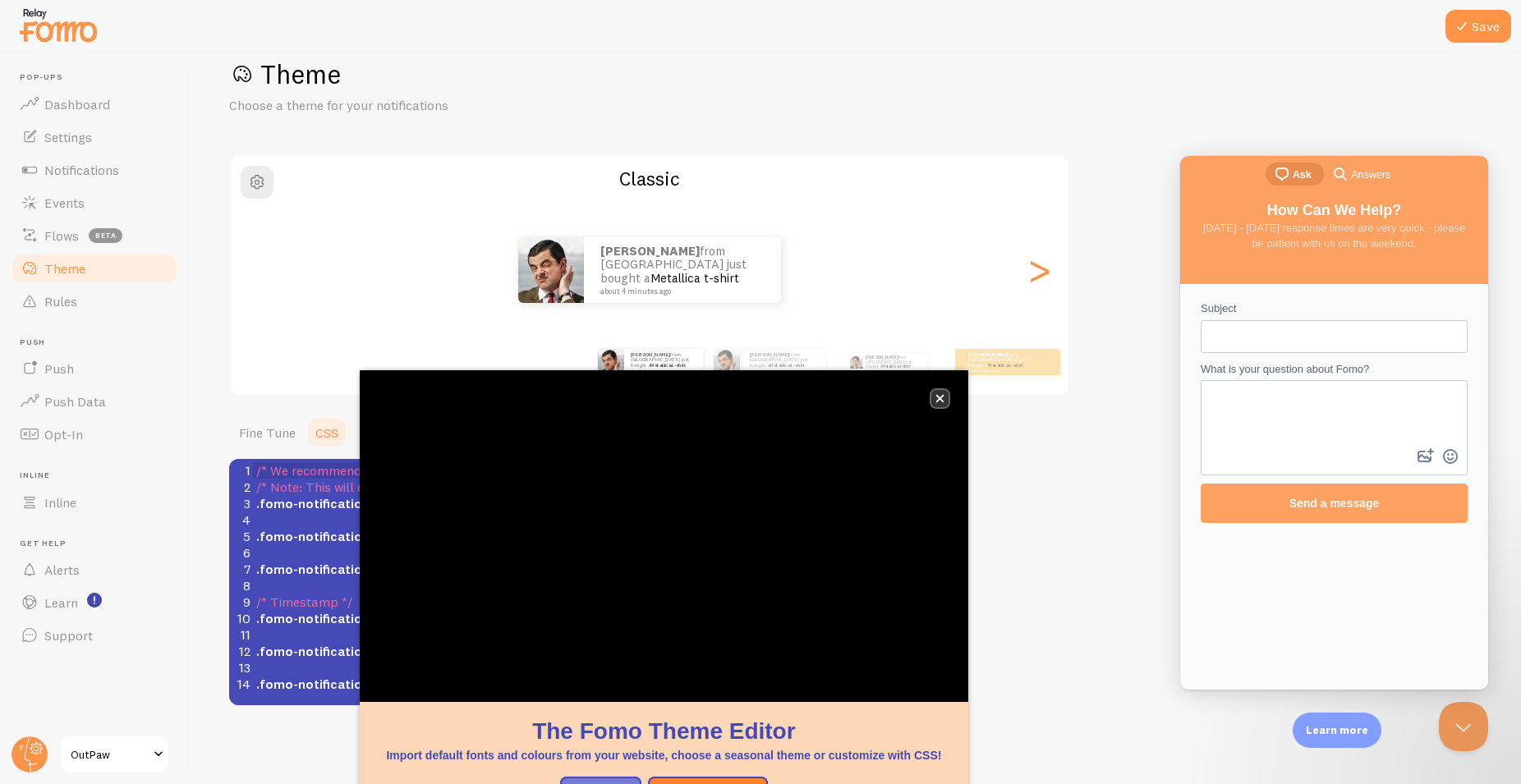
click at [940, 393] on button "close," at bounding box center [940, 398] width 18 height 18
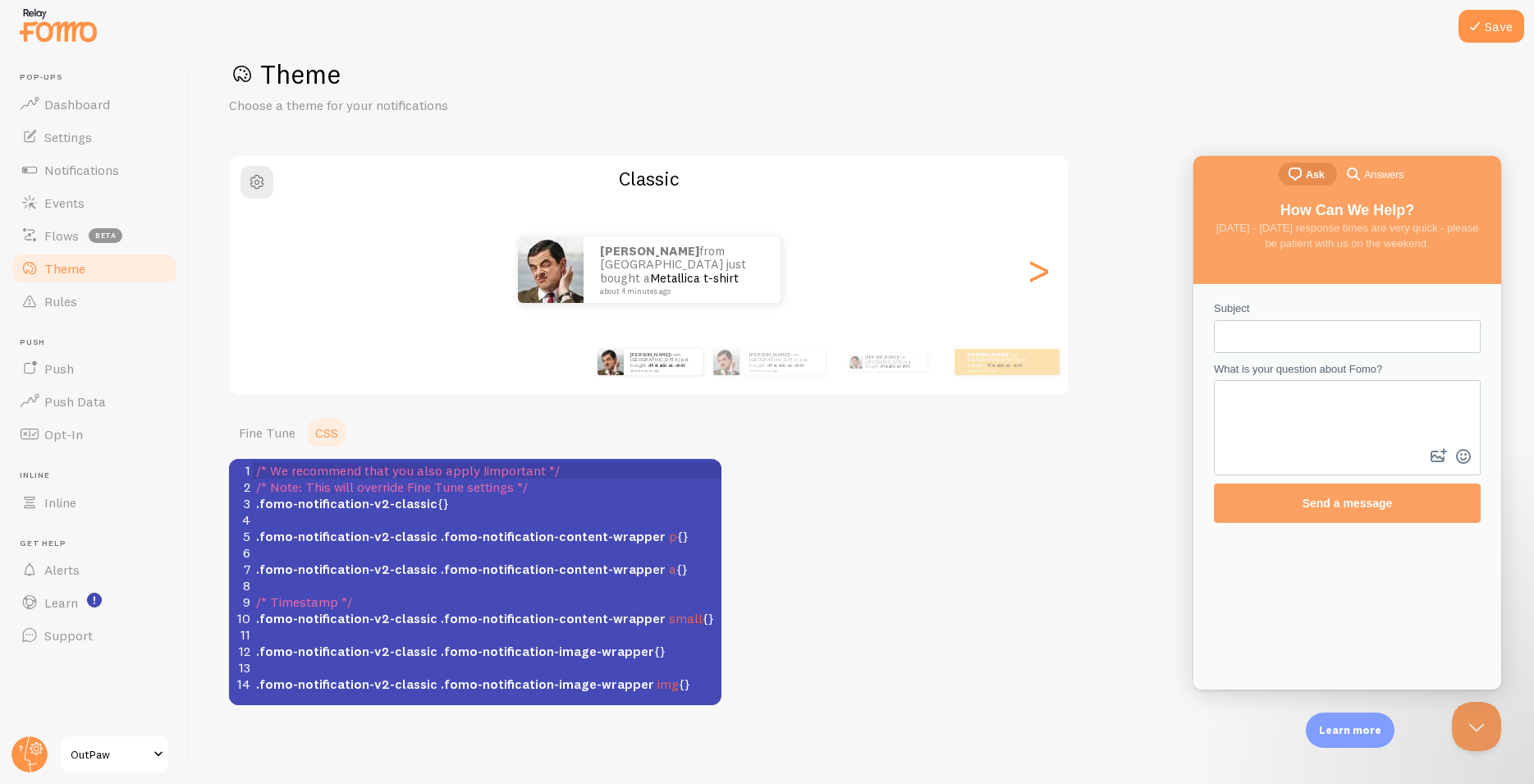
click at [406, 532] on span ".fomo-notification-v2-classic" at bounding box center [347, 536] width 182 height 17
click at [685, 683] on pre ".fomo-notification-v2-classic .fomo-notification-image-wrapper img {}" at bounding box center [493, 683] width 482 height 17
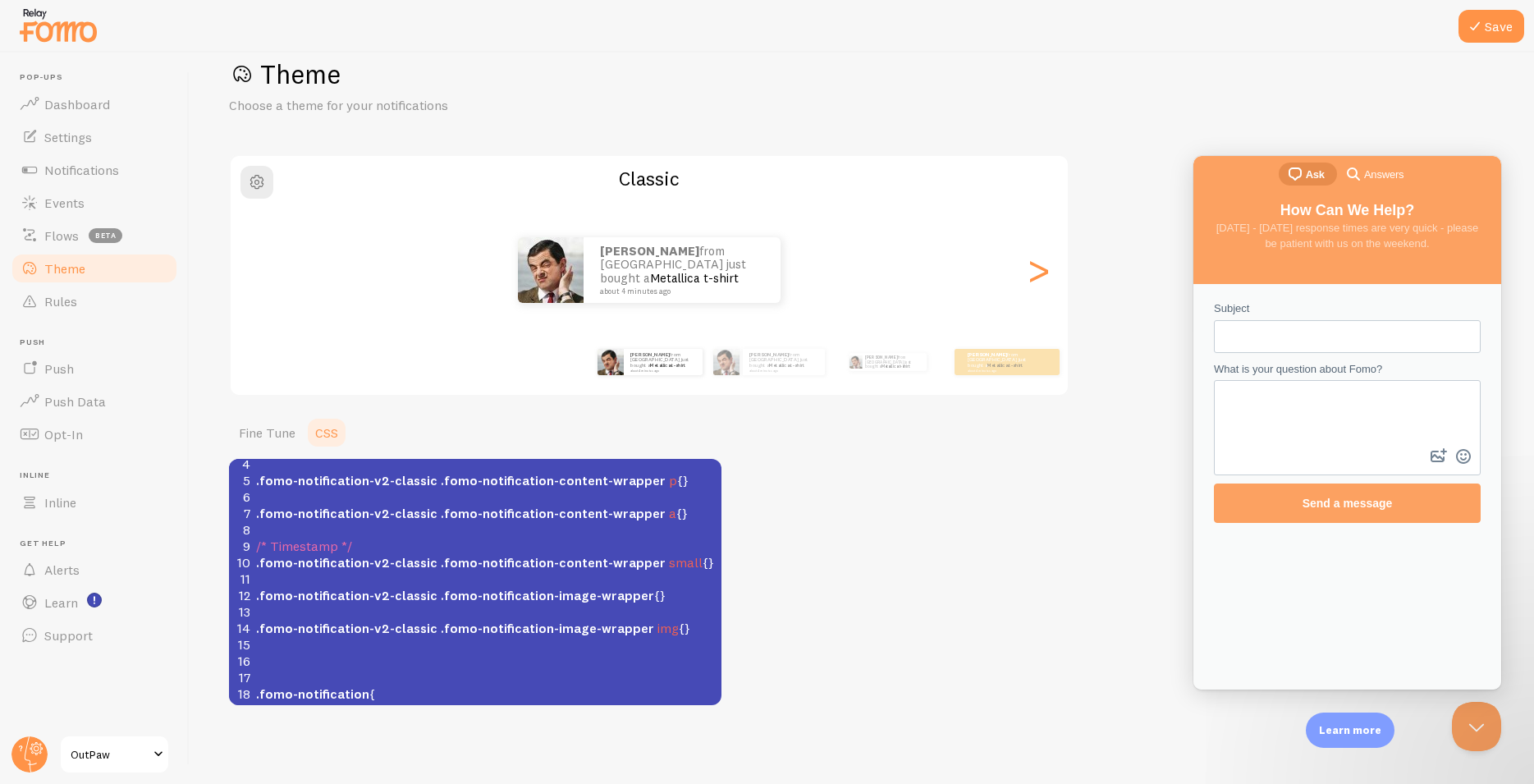
scroll to position [89, 0]
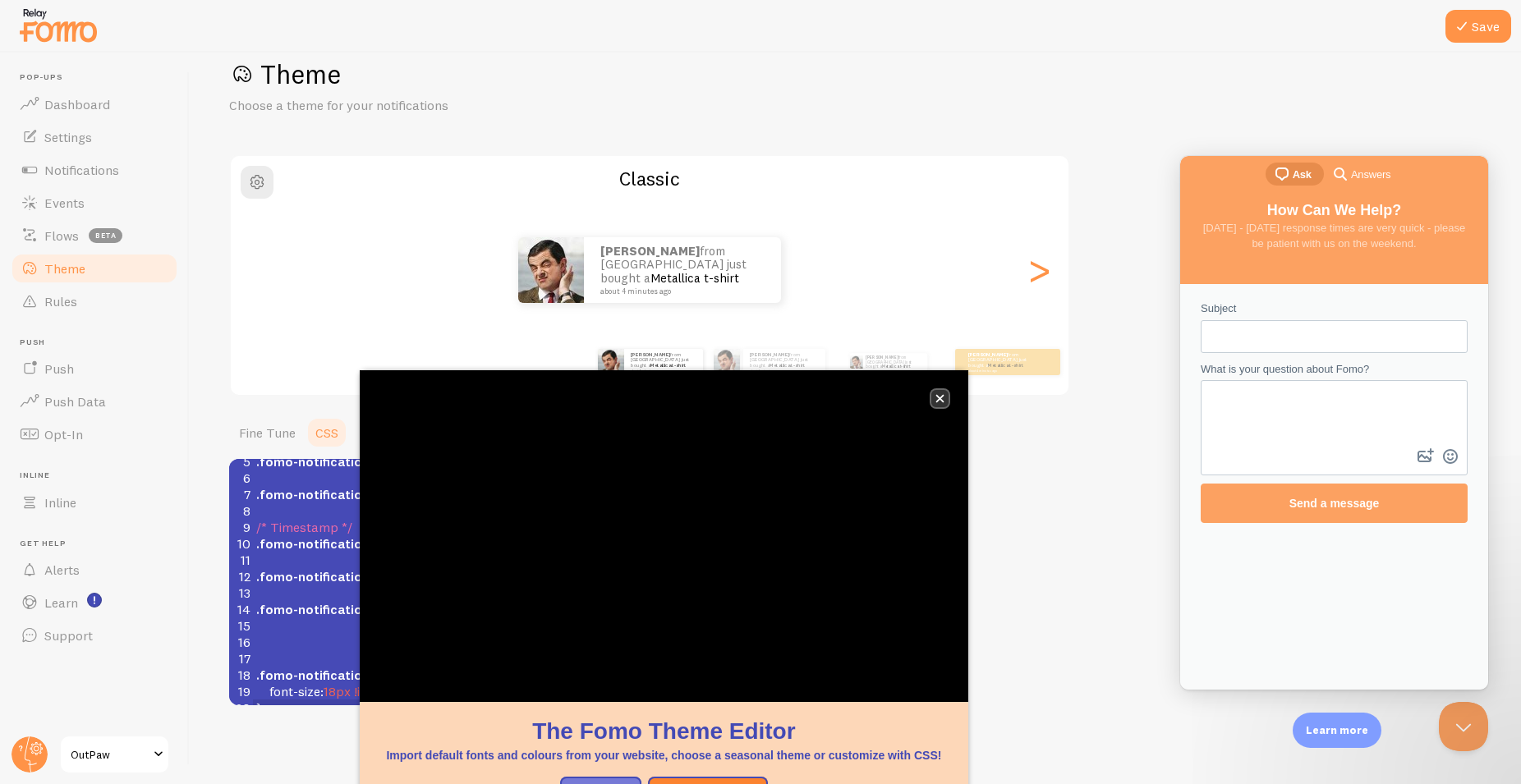
click at [940, 402] on icon "close," at bounding box center [940, 398] width 9 height 9
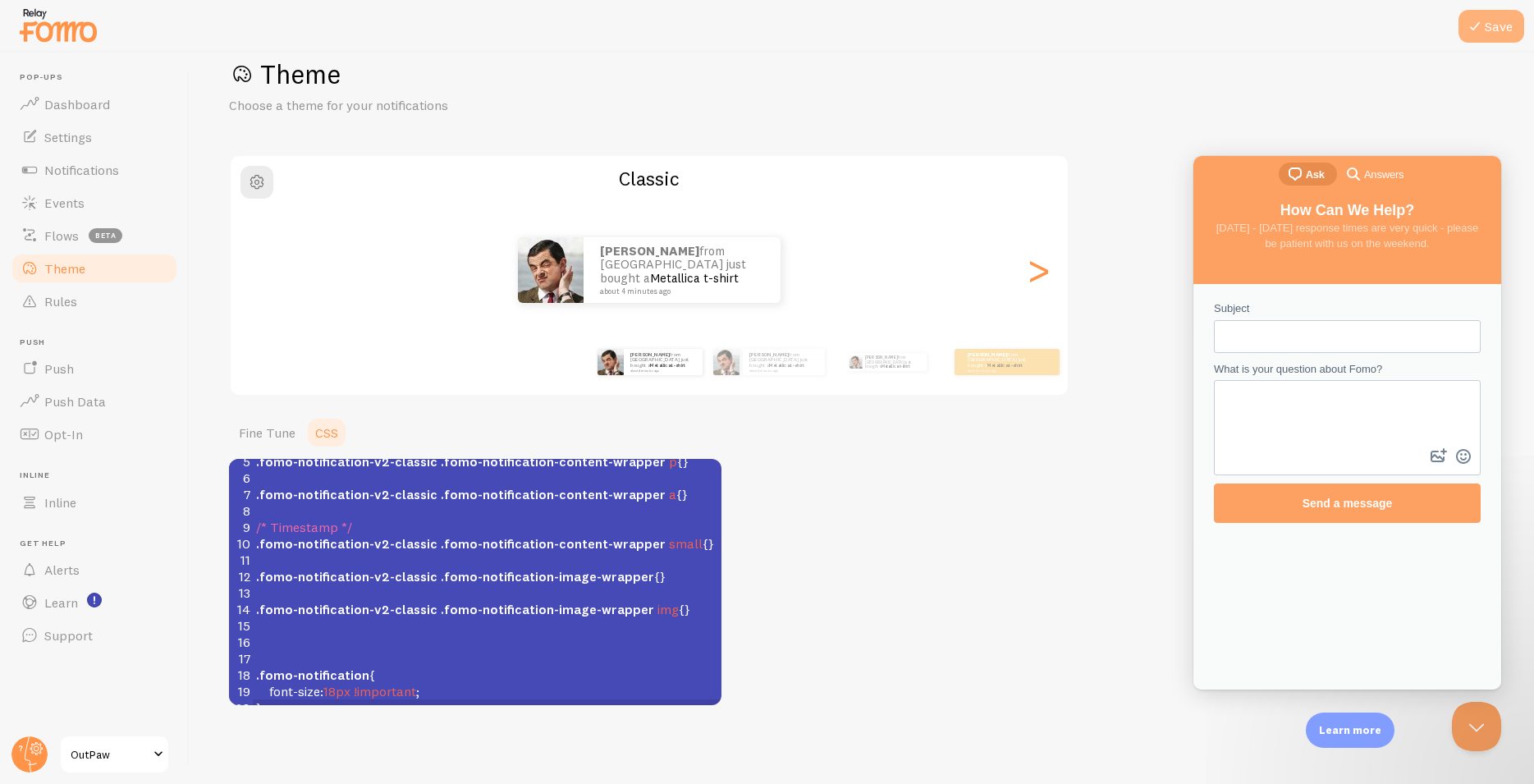
click at [1492, 20] on button "Save" at bounding box center [1491, 27] width 65 height 33
